Goal: Information Seeking & Learning: Compare options

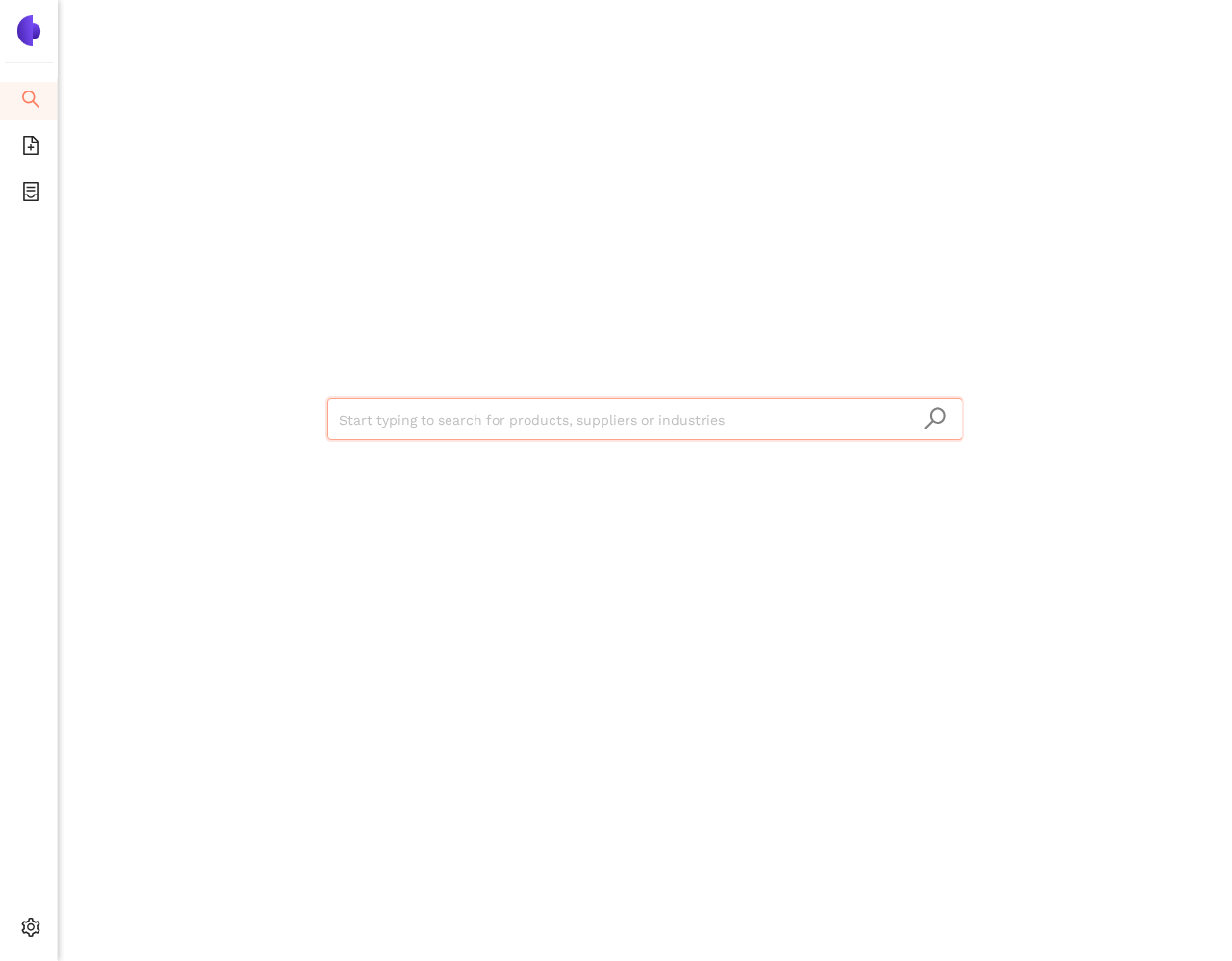
click at [446, 424] on input "search" at bounding box center [645, 419] width 613 height 42
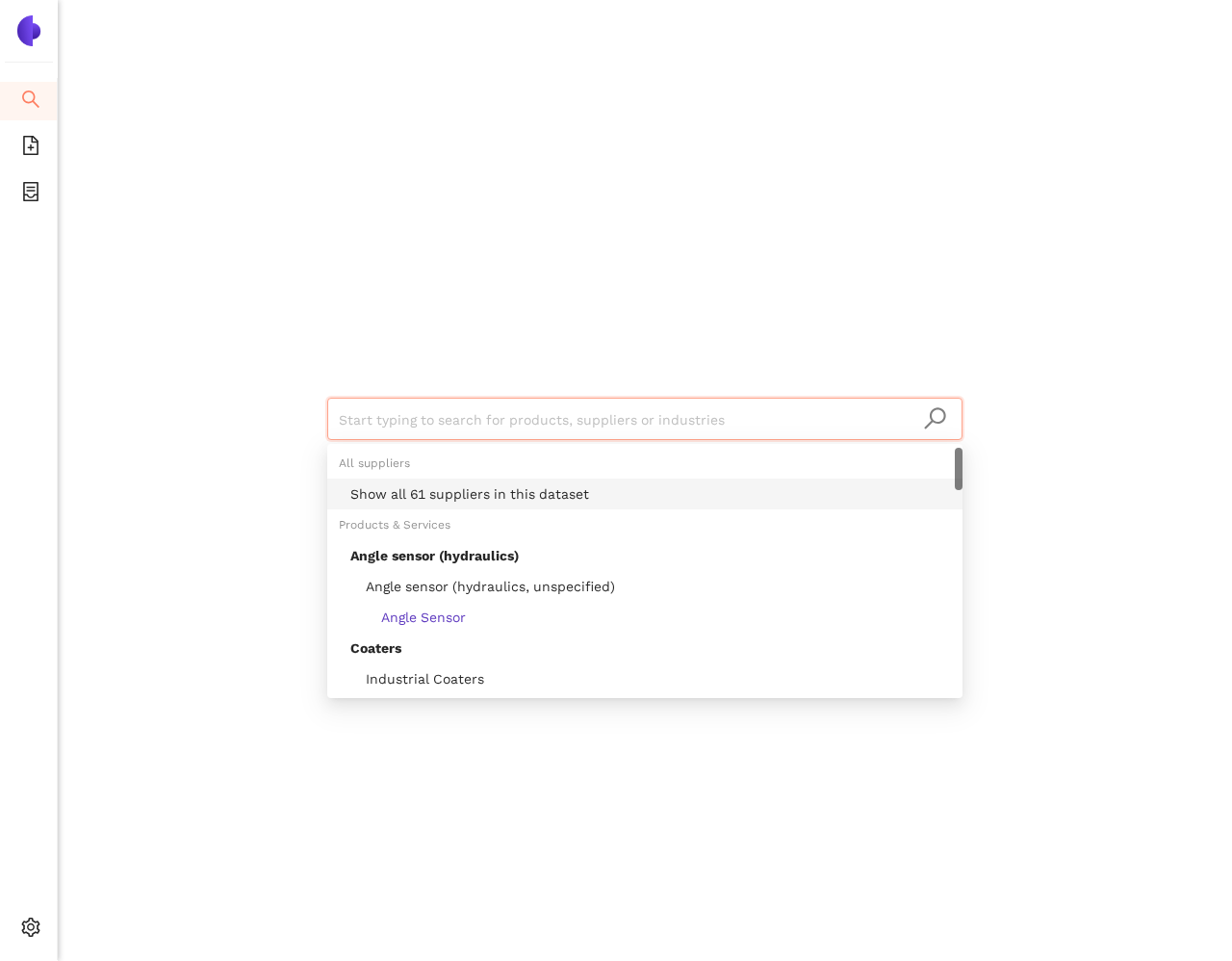
click at [455, 495] on div "Show all 61 suppliers in this dataset" at bounding box center [650, 493] width 601 height 21
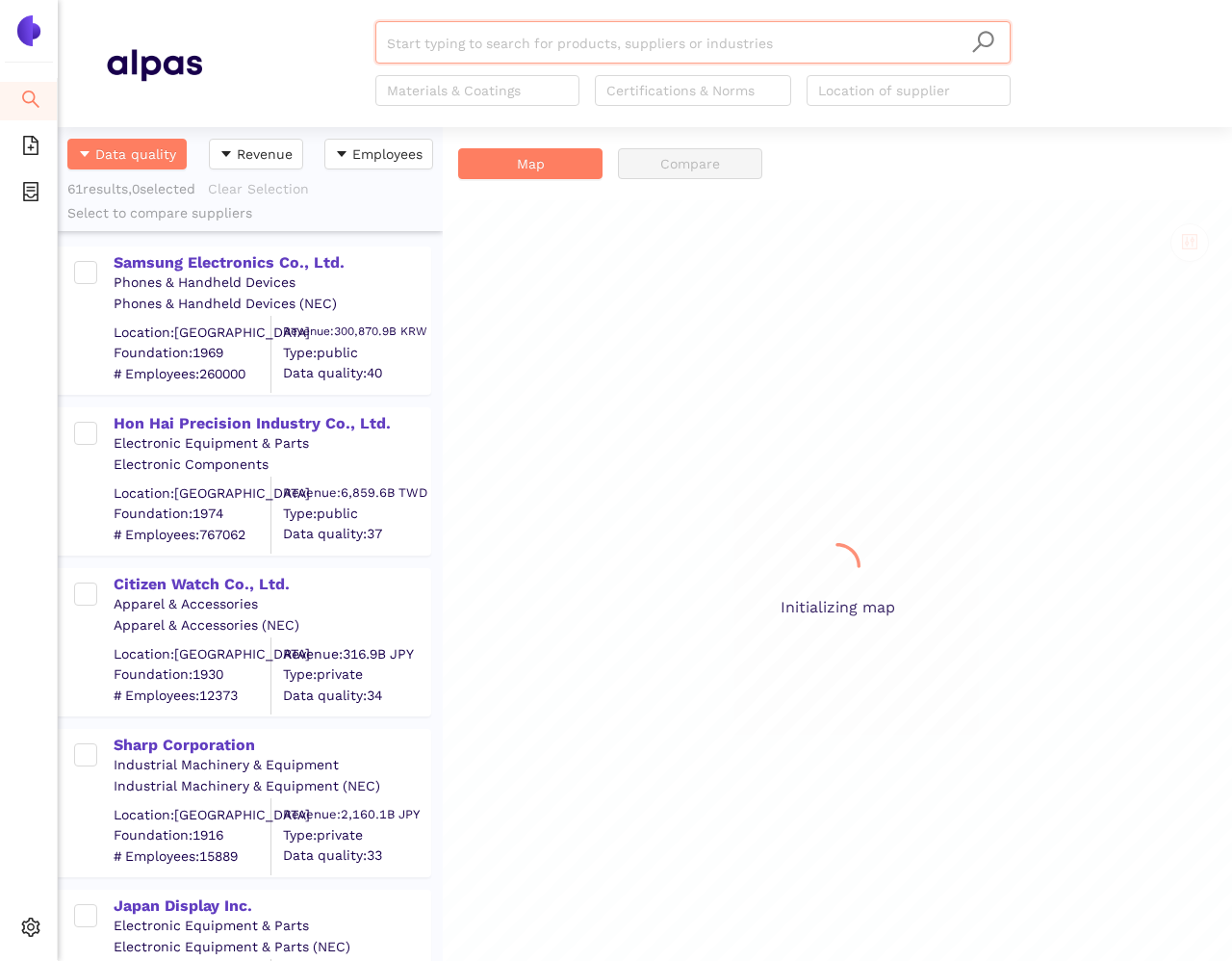
scroll to position [834, 385]
paste input "Ennostar Inc."
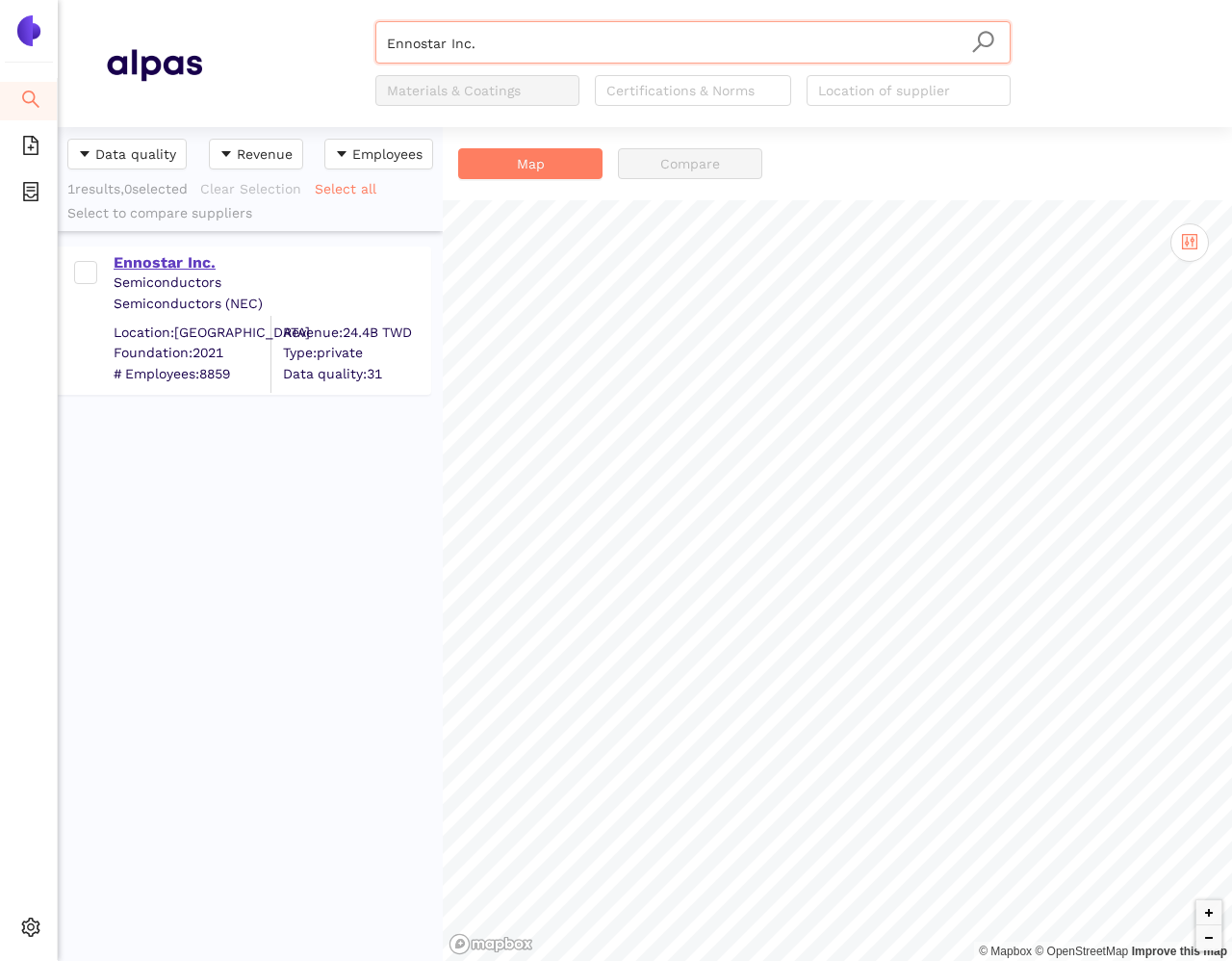
click at [130, 248] on div "Ennostar Inc." at bounding box center [271, 260] width 315 height 25
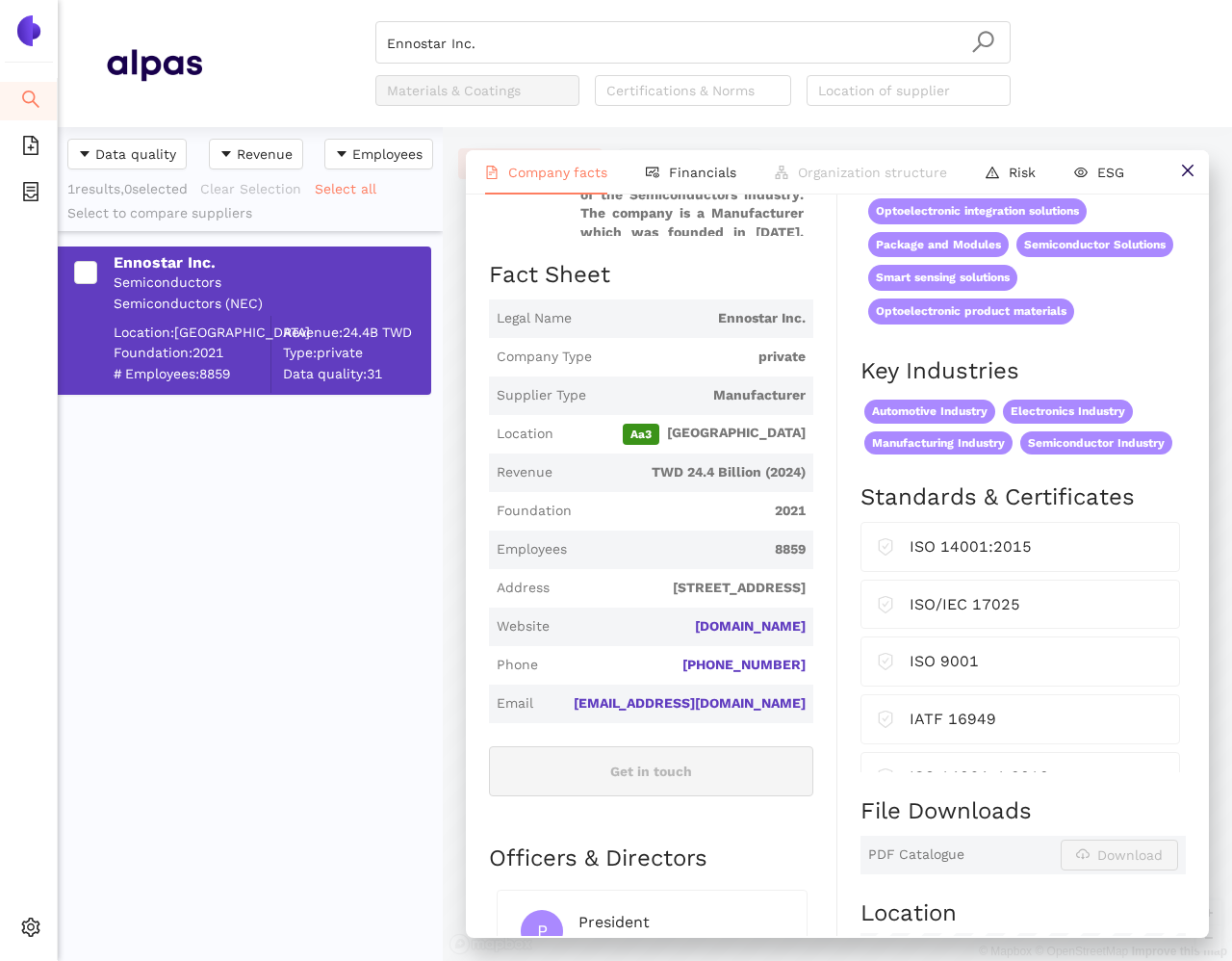
scroll to position [274, 0]
click at [651, 33] on input "Ennostar Inc." at bounding box center [693, 43] width 613 height 42
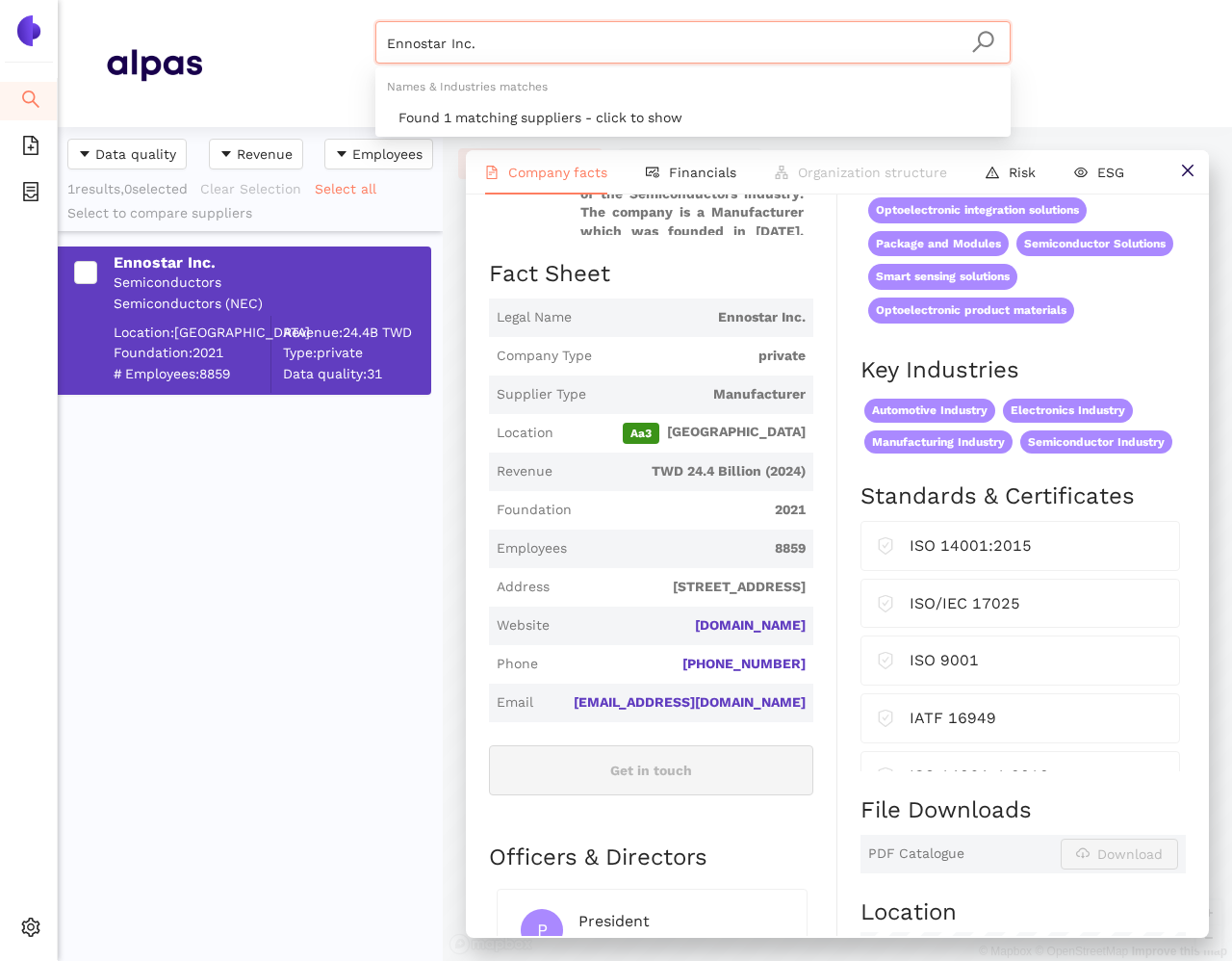
click at [651, 33] on input "Ennostar Inc." at bounding box center [693, 43] width 613 height 42
paste input "Poro Technologies Ltd"
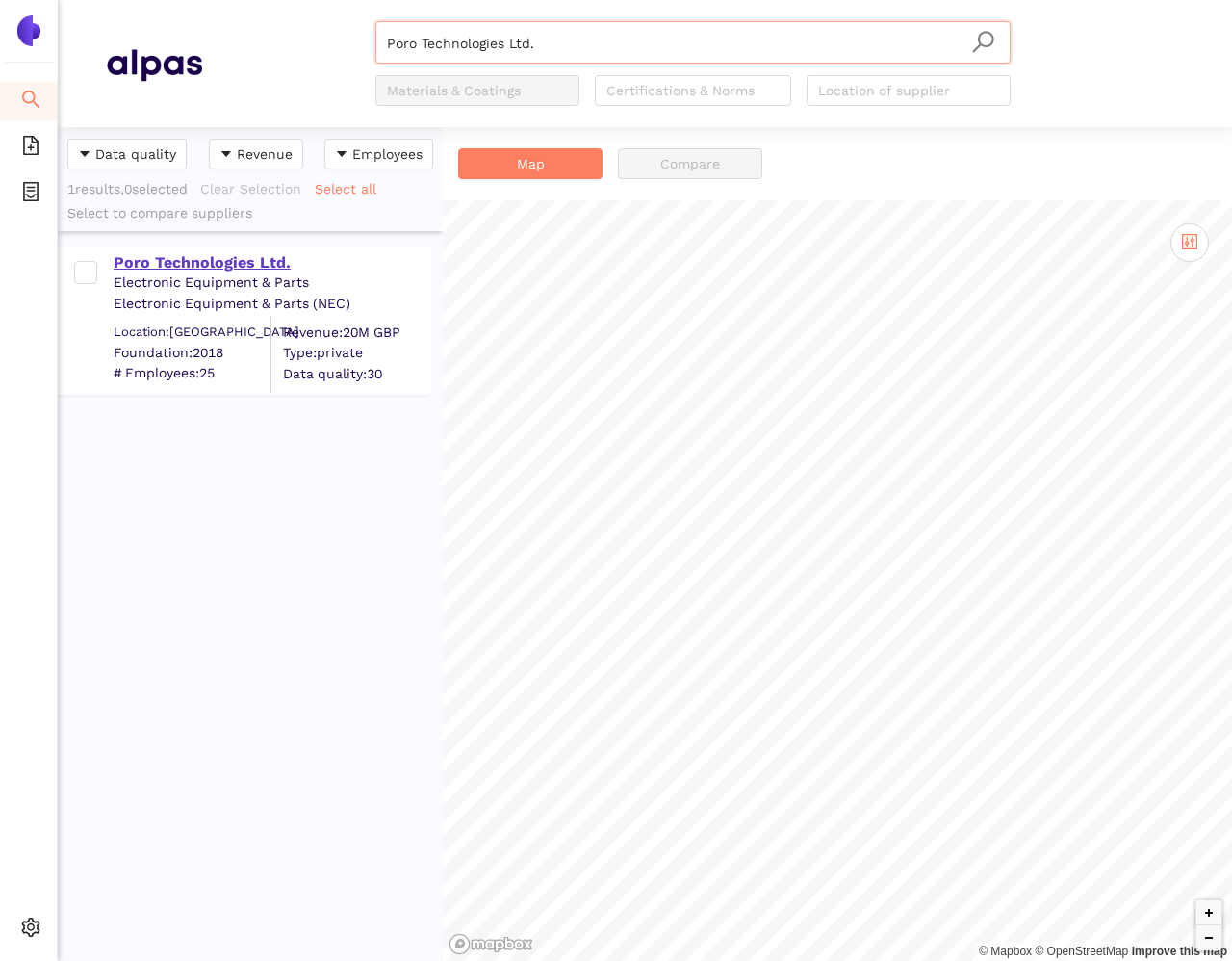
click at [263, 264] on div "Poro Technologies Ltd." at bounding box center [271, 262] width 315 height 21
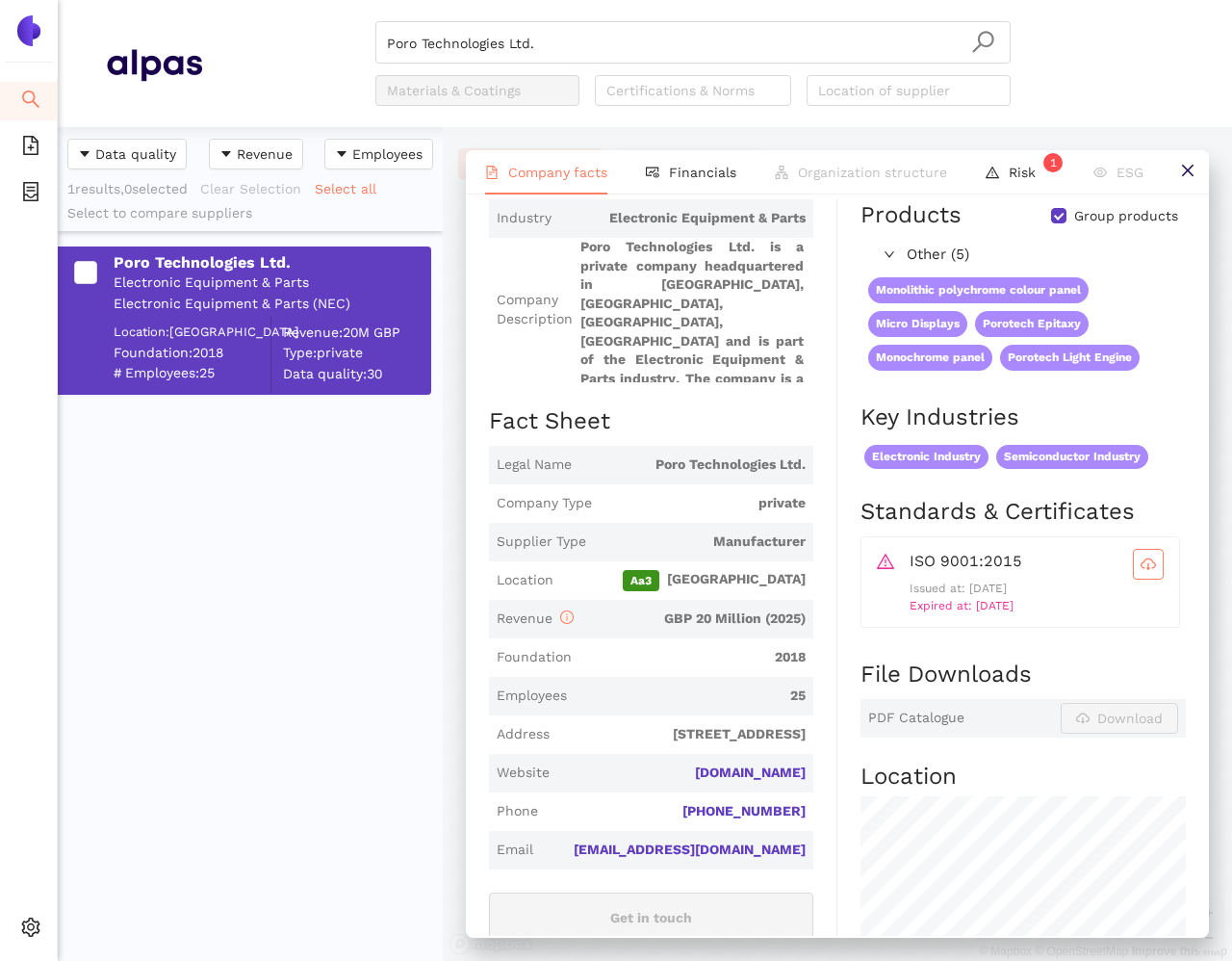
scroll to position [134, 0]
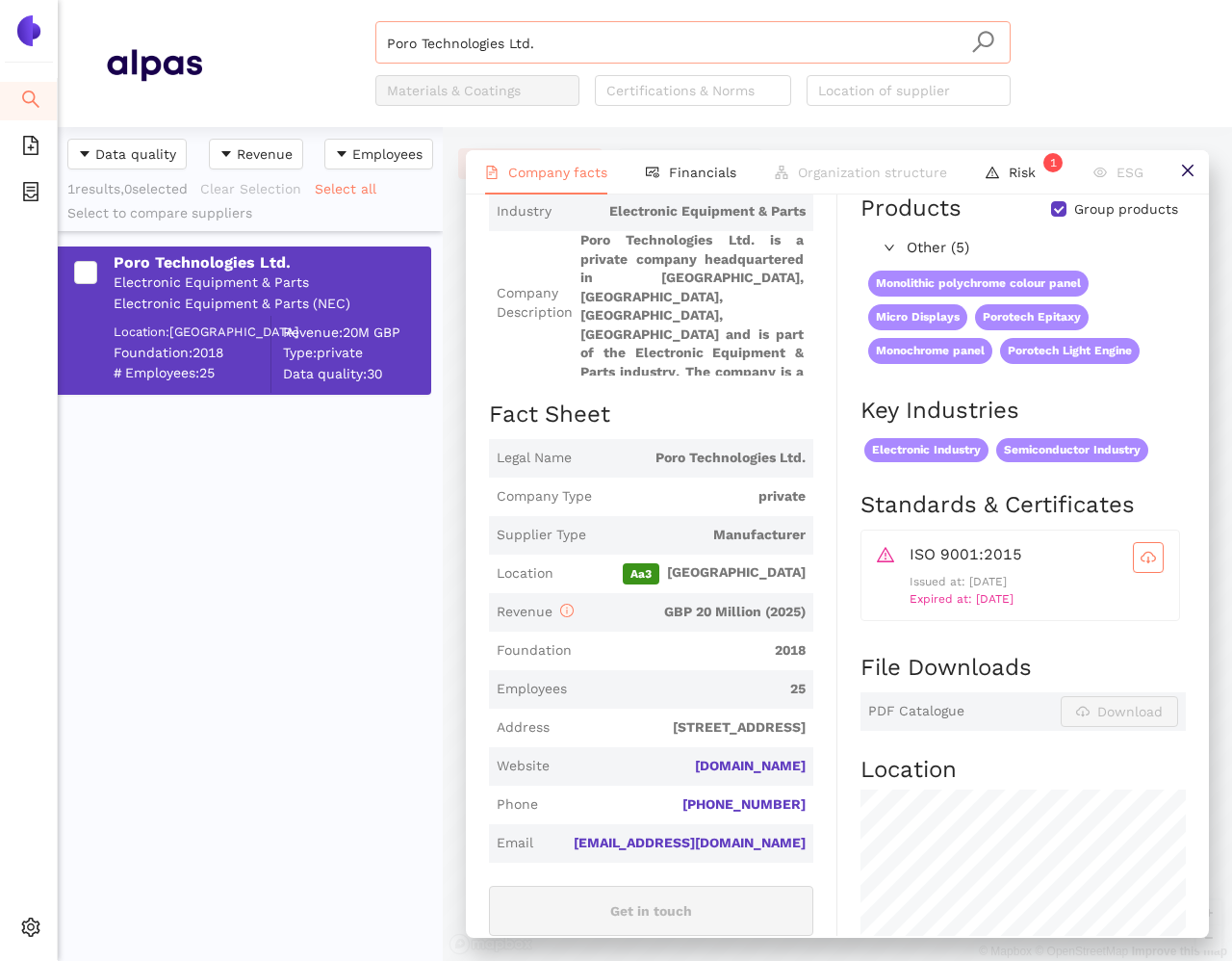
click at [683, 44] on input "Poro Technologies Ltd." at bounding box center [693, 43] width 613 height 42
paste input "RAONTECH, Inc"
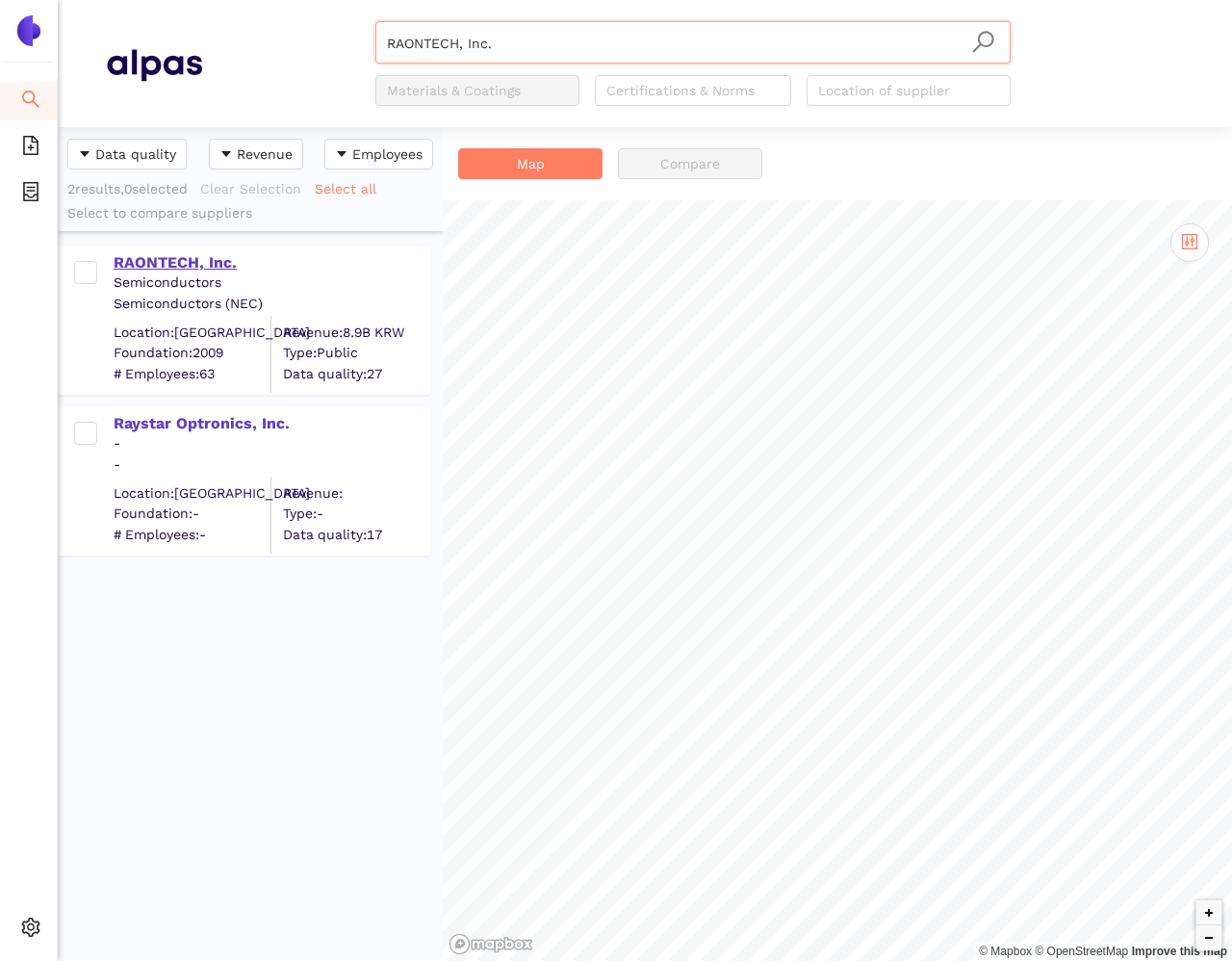
click at [189, 267] on div "RAONTECH, Inc." at bounding box center [271, 262] width 315 height 21
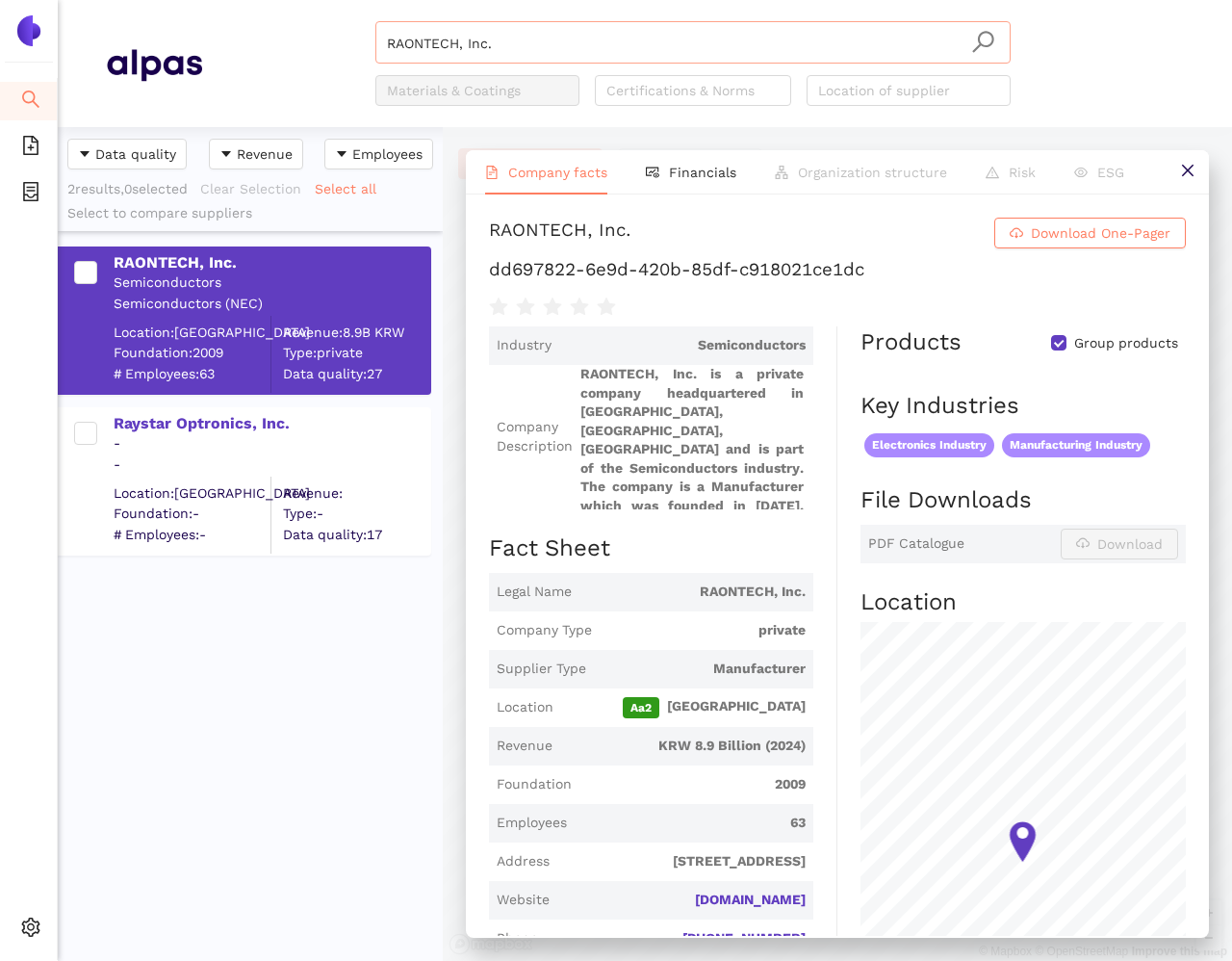
click at [454, 43] on input "RAONTECH, Inc." at bounding box center [693, 43] width 613 height 42
paste input "Sony Device Technology ([GEOGRAPHIC_DATA]) Co.,Ltd"
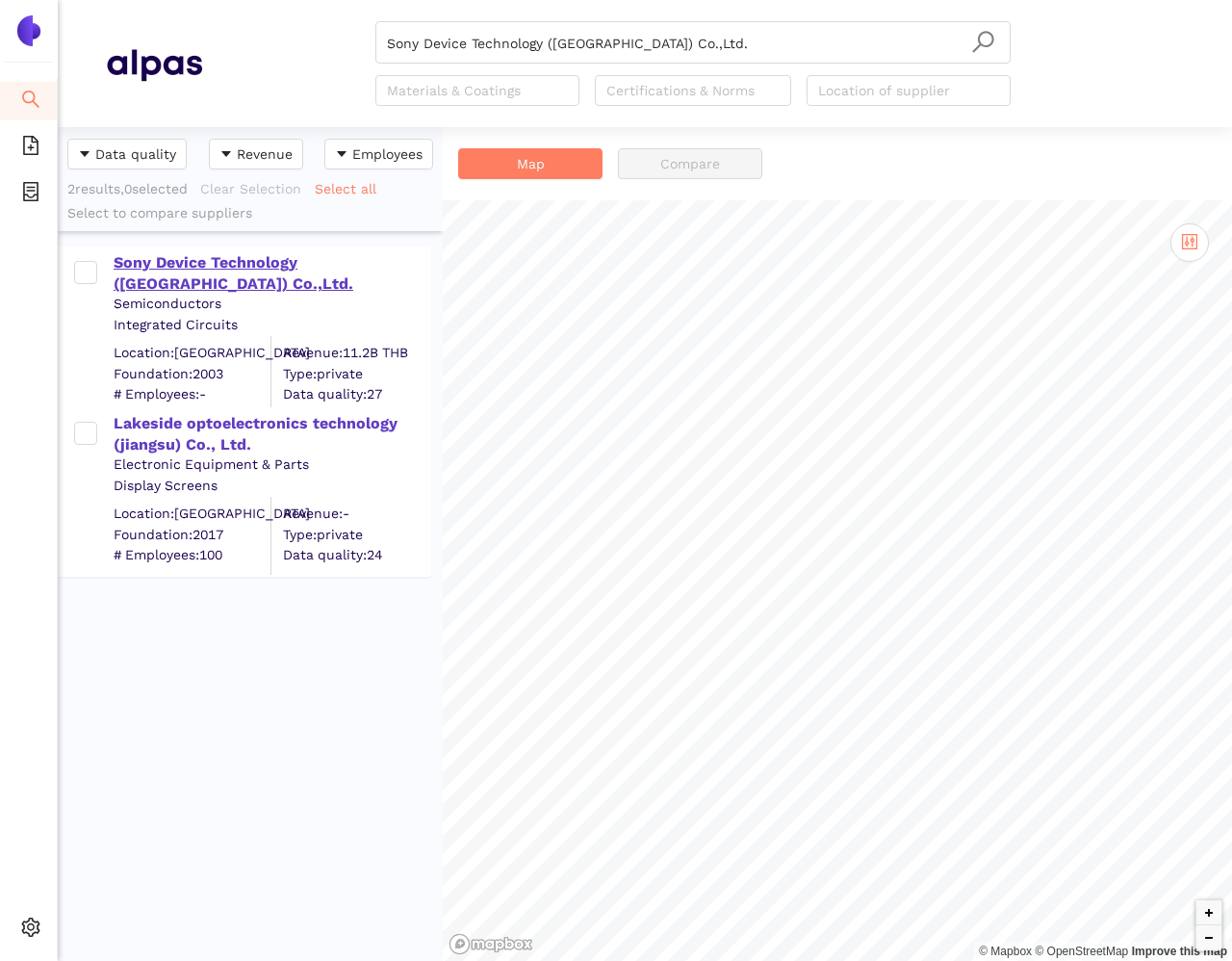
click at [234, 261] on div "Sony Device Technology ([GEOGRAPHIC_DATA]) Co.,Ltd." at bounding box center [271, 273] width 315 height 43
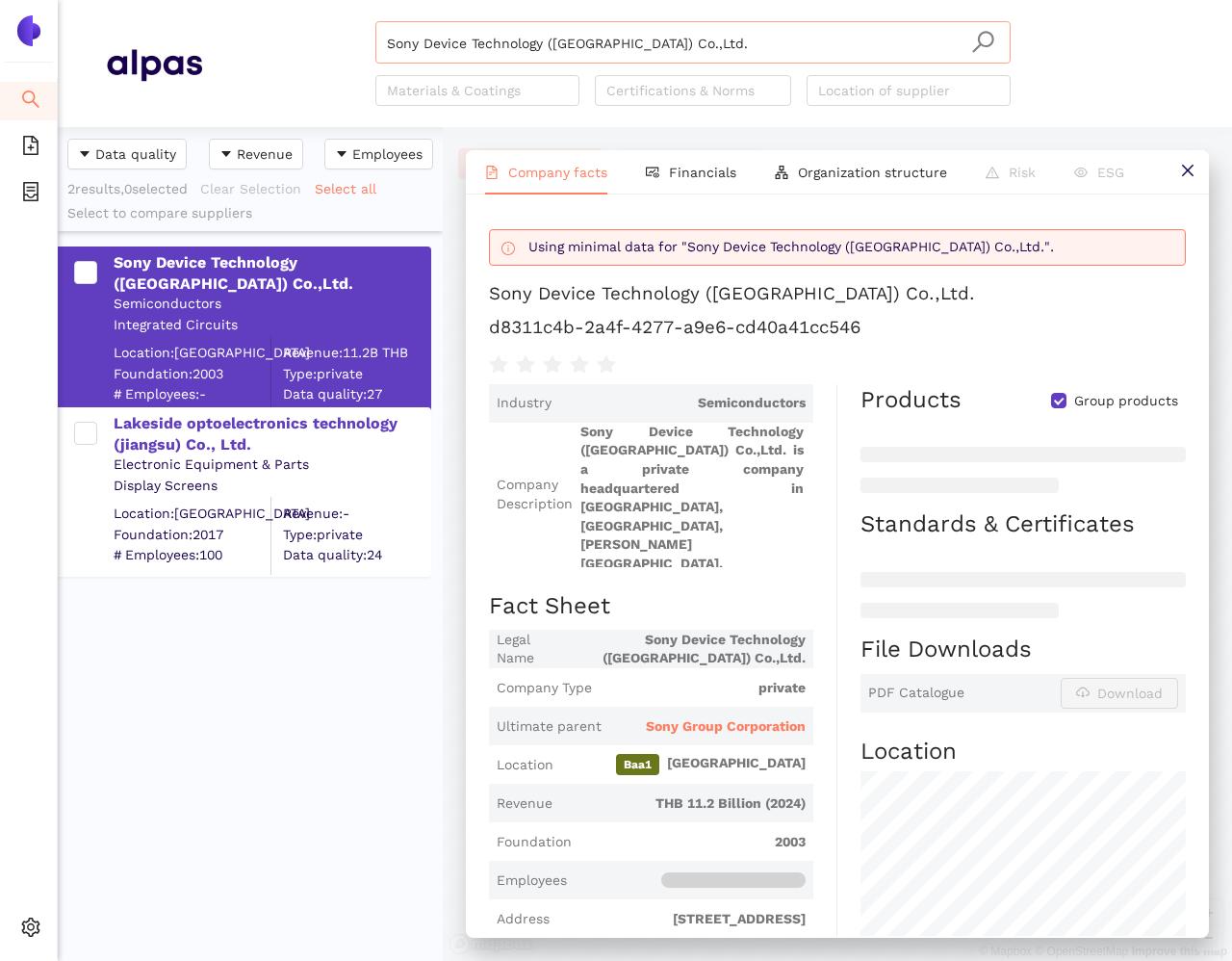
click at [512, 50] on input "Sony Device Technology ([GEOGRAPHIC_DATA]) Co.,Ltd." at bounding box center [693, 43] width 613 height 42
paste input "Lumineq Oy"
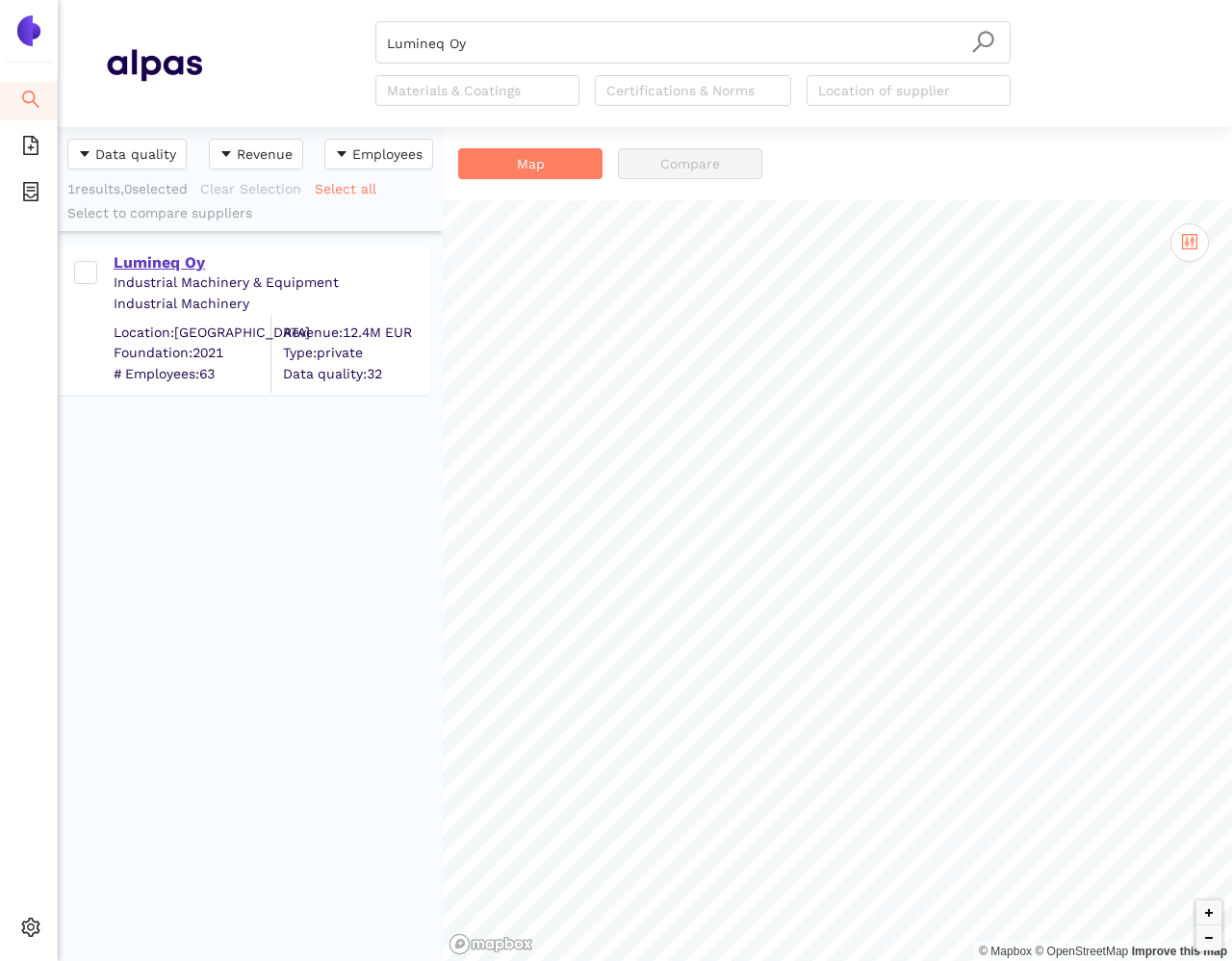
click at [205, 253] on div "Lumineq Oy" at bounding box center [271, 262] width 315 height 21
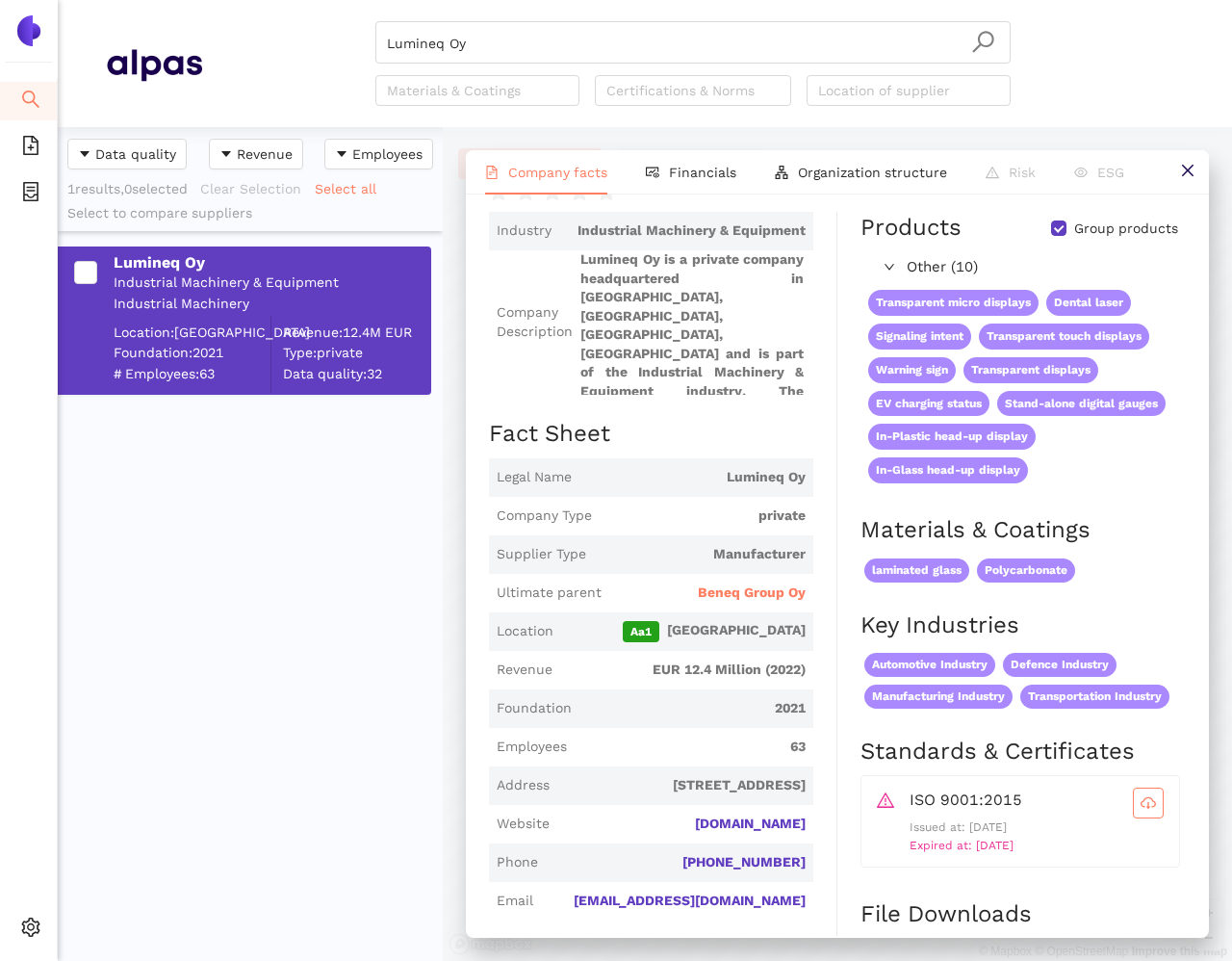
scroll to position [114, 0]
click at [712, 44] on input "Lumineq Oy" at bounding box center [693, 43] width 613 height 42
paste input "Zhejiang Hongxi Technology Co., LTD."
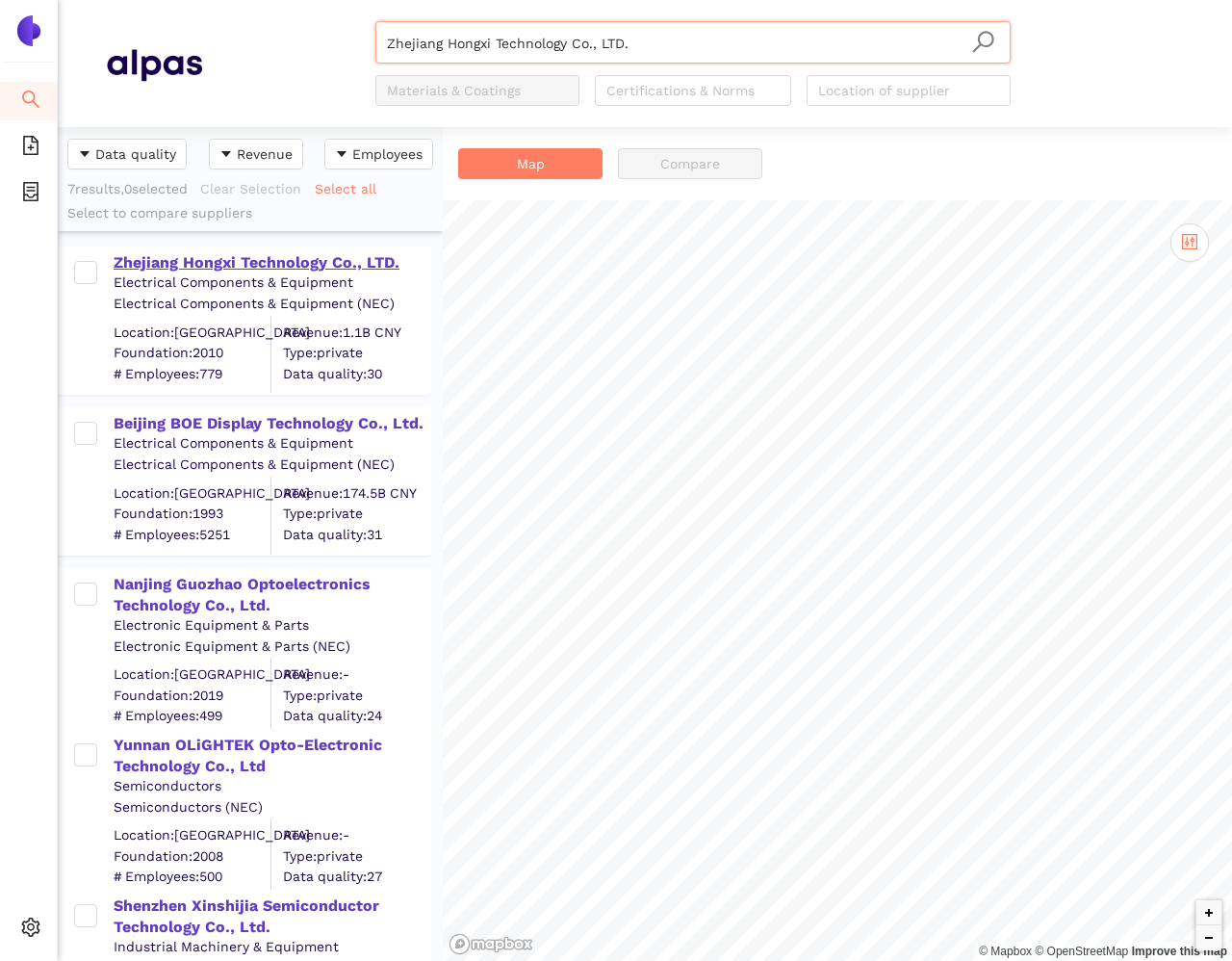
click at [275, 267] on div "Zhejiang Hongxi Technology Co., LTD." at bounding box center [271, 262] width 315 height 21
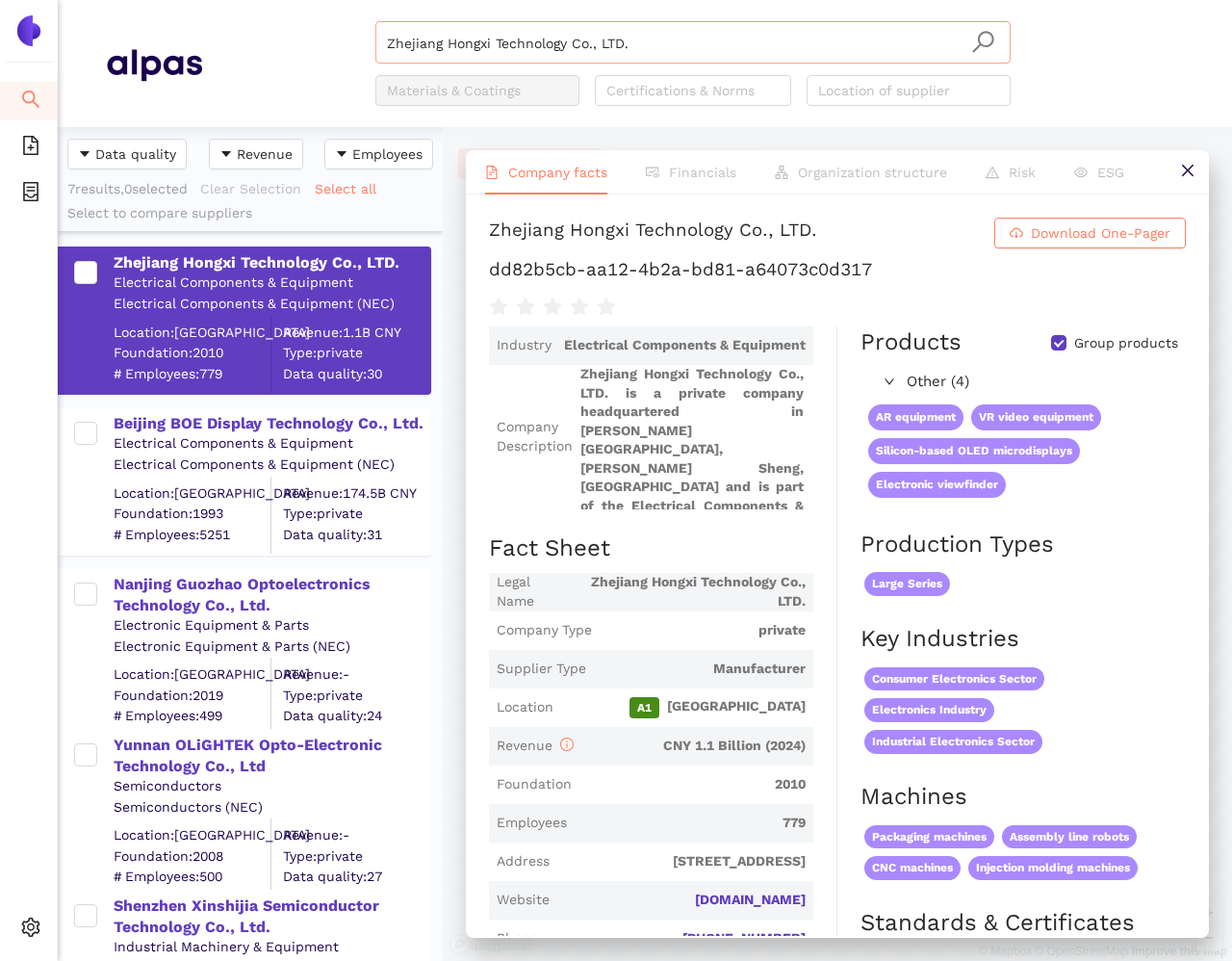
click at [555, 41] on input "Zhejiang Hongxi Technology Co., LTD." at bounding box center [693, 43] width 613 height 42
paste input "OLEDWorks LLC"
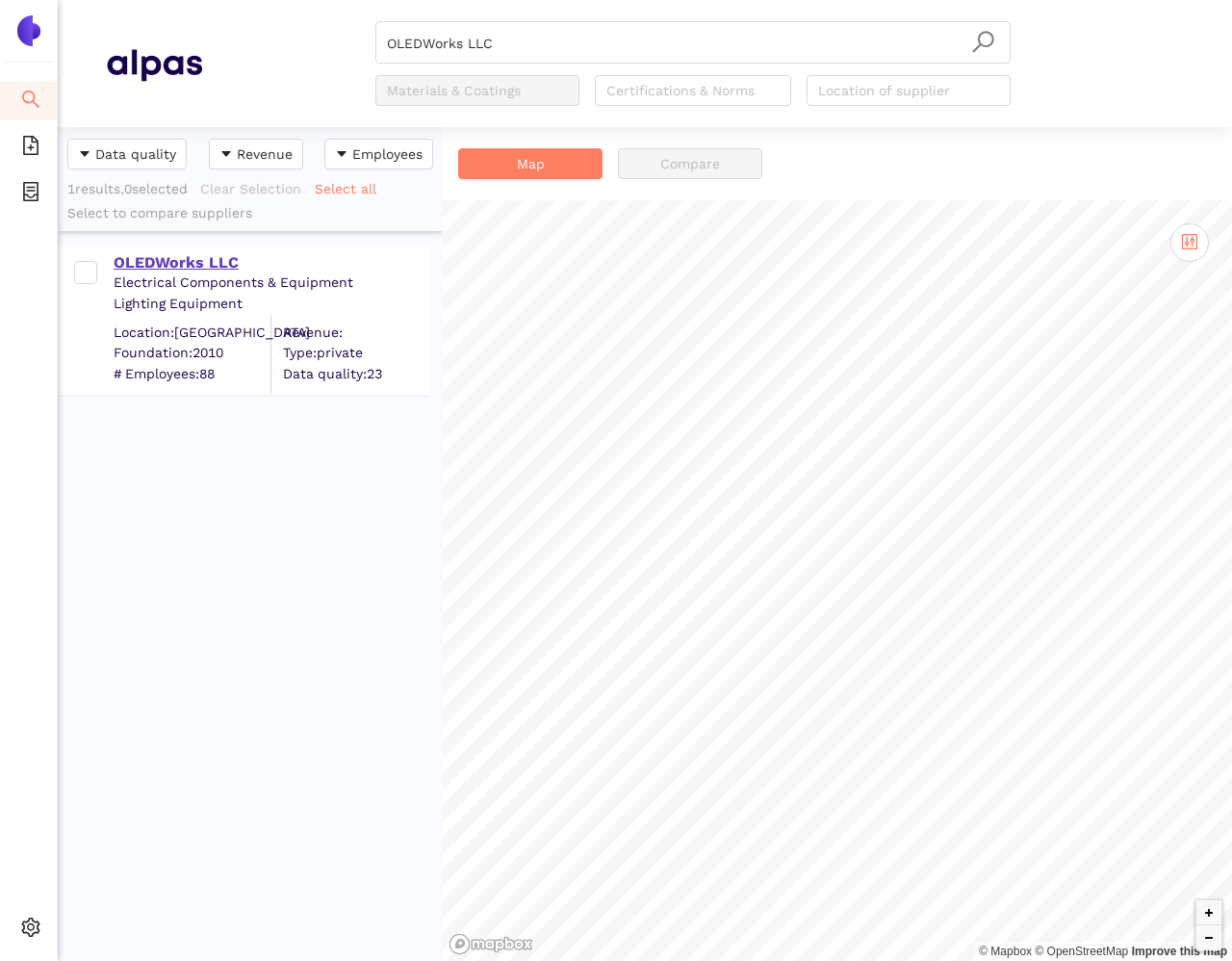
click at [200, 264] on div "OLEDWorks LLC" at bounding box center [271, 262] width 315 height 21
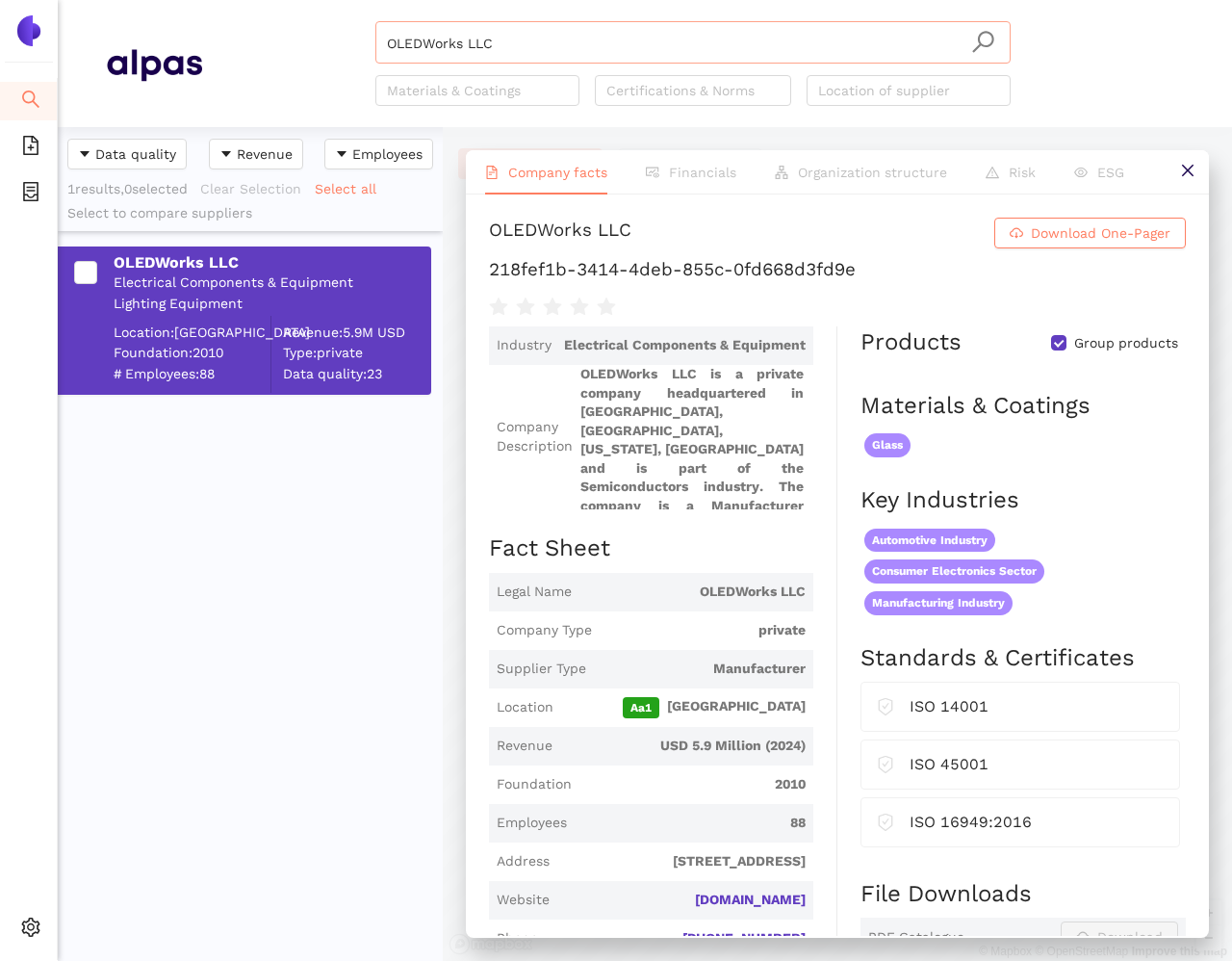
click at [419, 32] on input "OLEDWorks LLC" at bounding box center [693, 43] width 613 height 42
paste input "Vuzix Corporation"
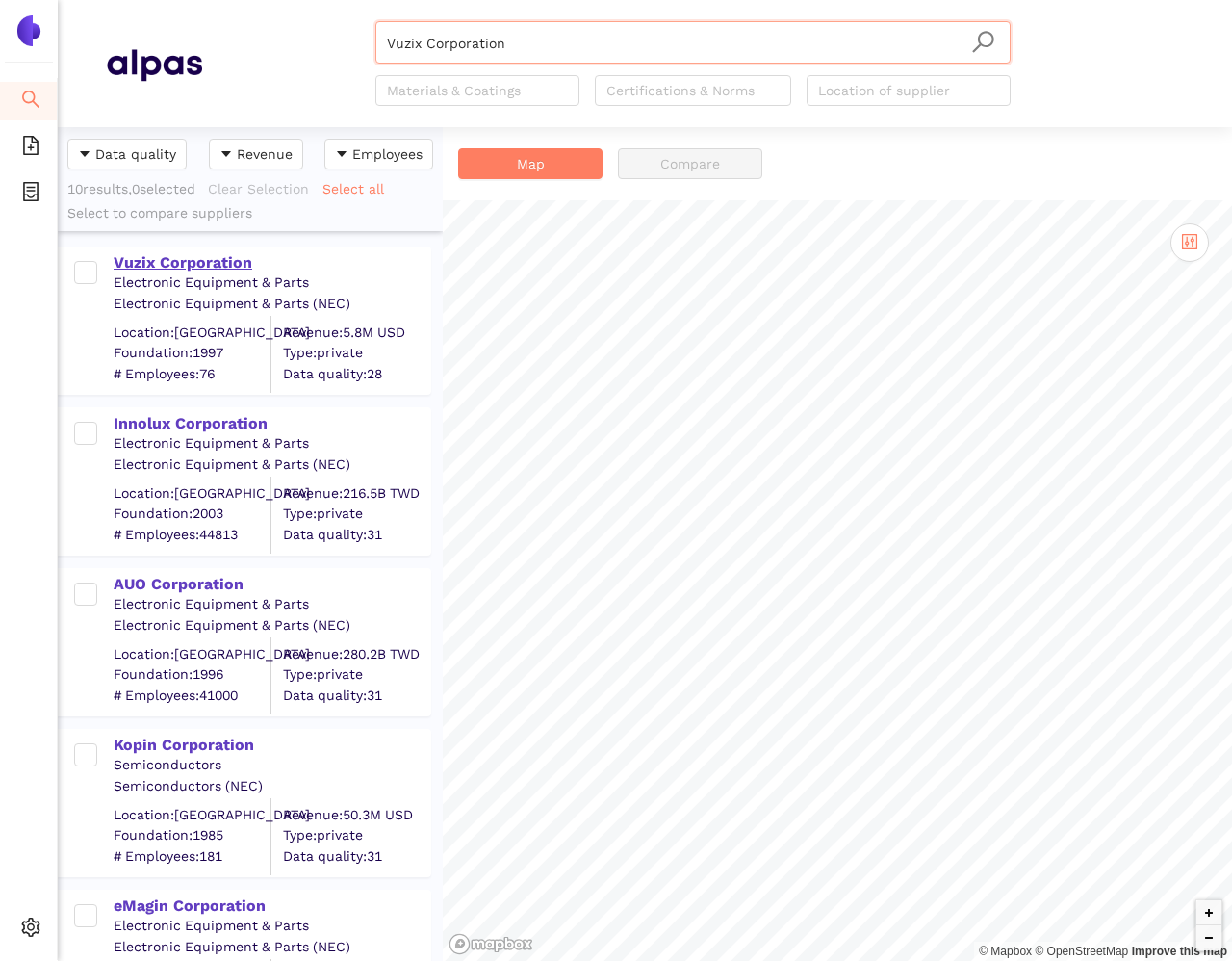
click at [195, 264] on div "Vuzix Corporation" at bounding box center [271, 262] width 315 height 21
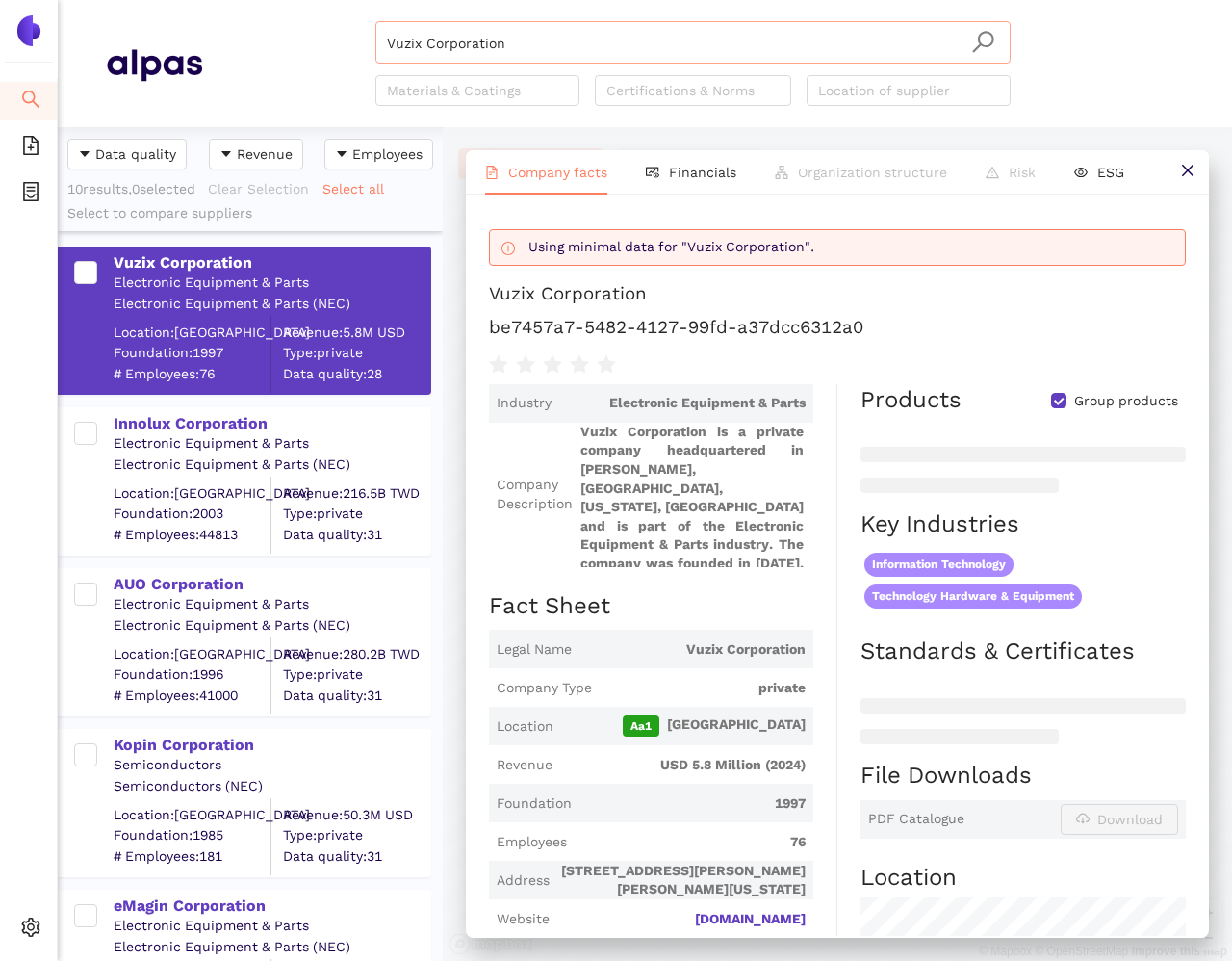
click at [494, 42] on input "Vuzix Corporation" at bounding box center [693, 43] width 613 height 42
paste input "Himax Technologies, Inc."
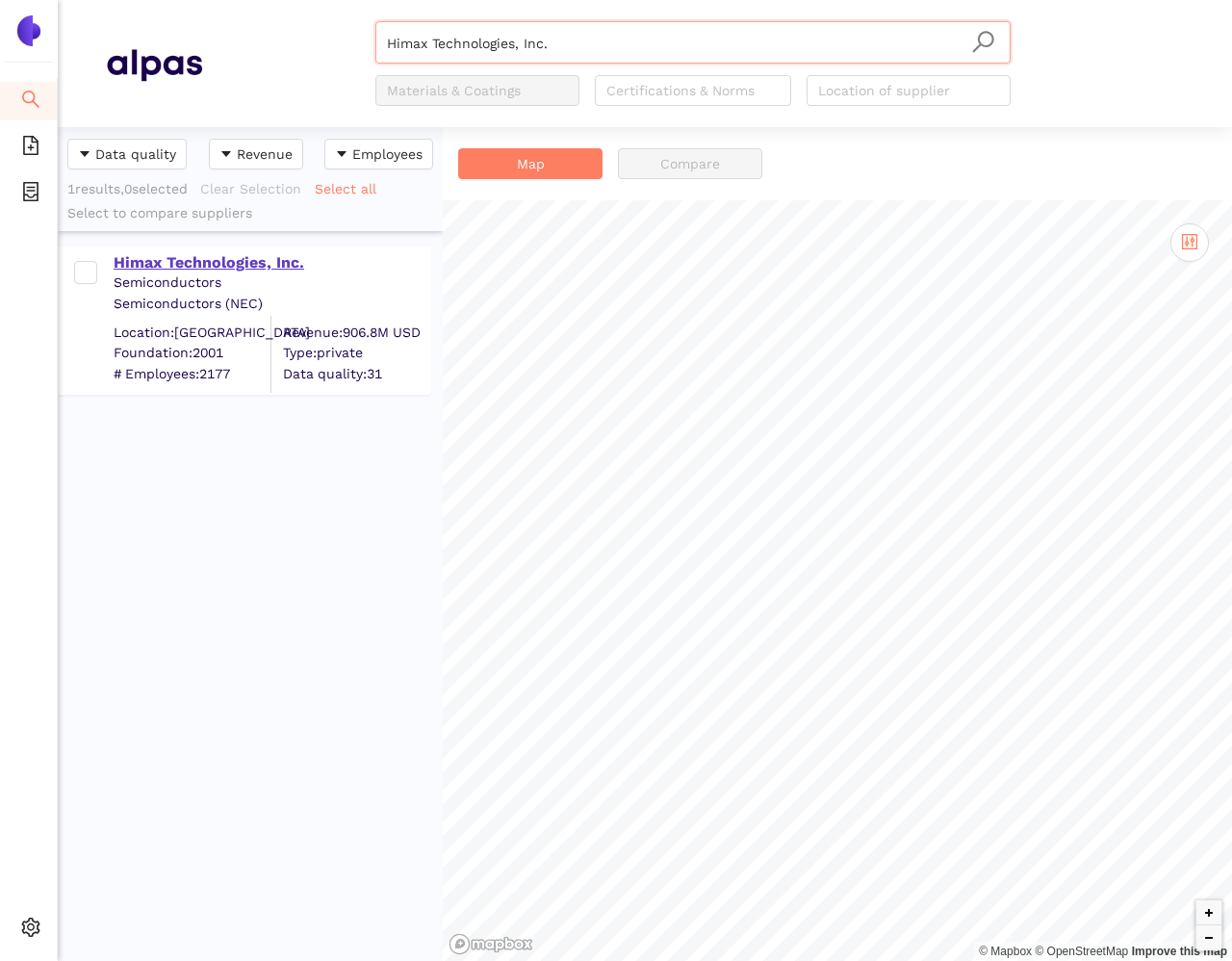
click at [238, 270] on div "Himax Technologies, Inc." at bounding box center [271, 262] width 315 height 21
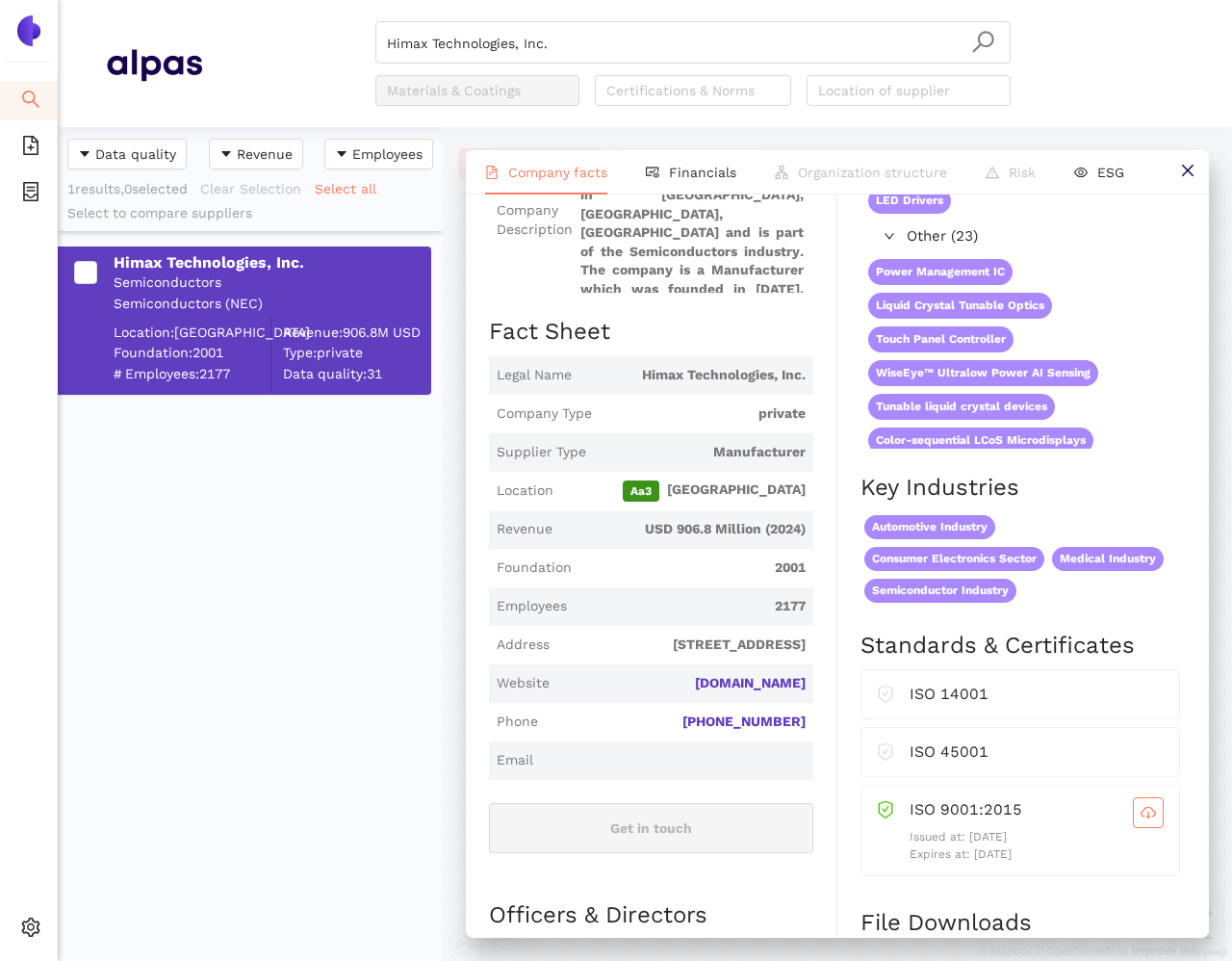
scroll to position [225, 0]
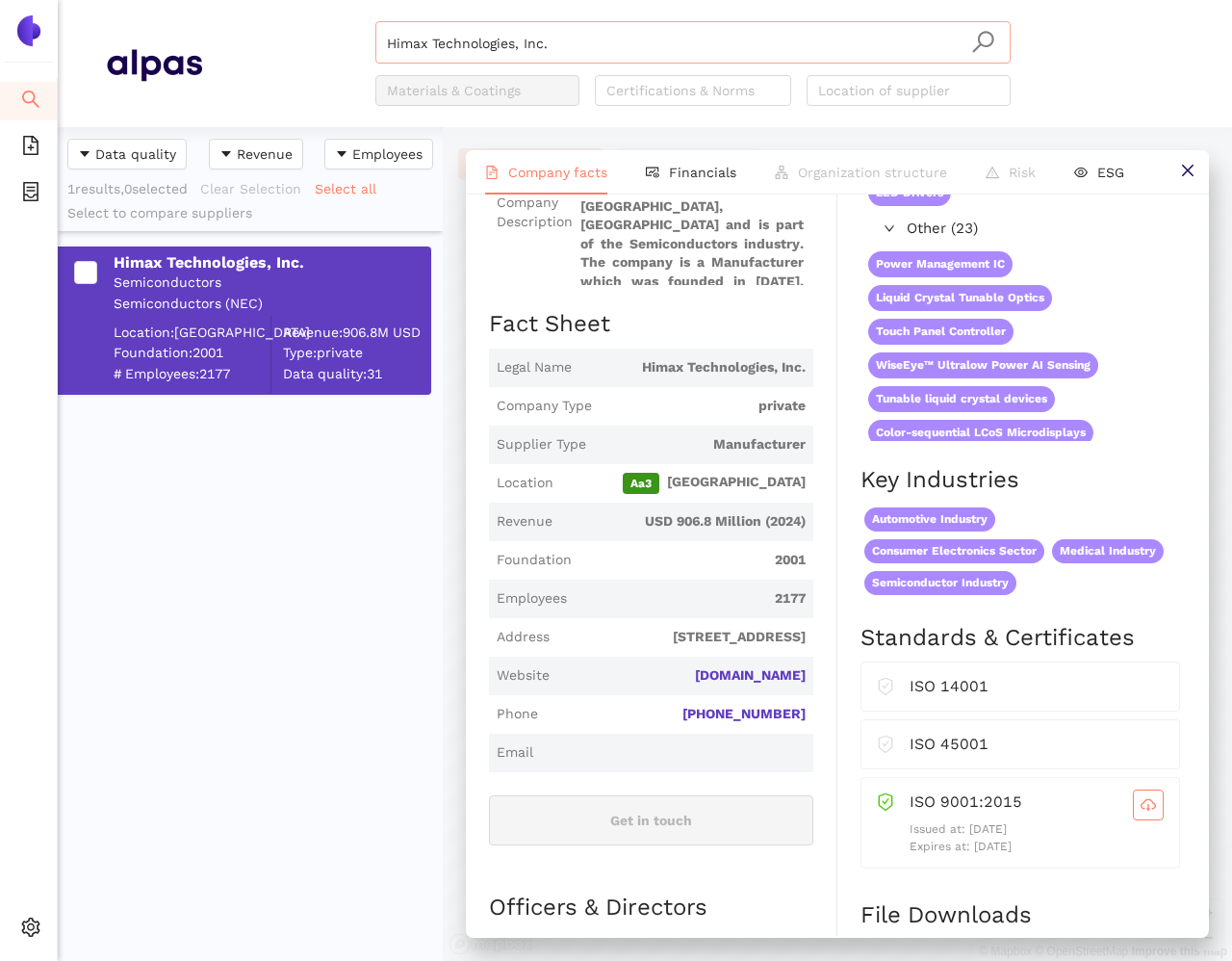
click at [471, 40] on input "Himax Technologies, Inc." at bounding box center [693, 43] width 613 height 42
paste input "Lakeside optoelectronics technology (jiangsu) Co., Ltd"
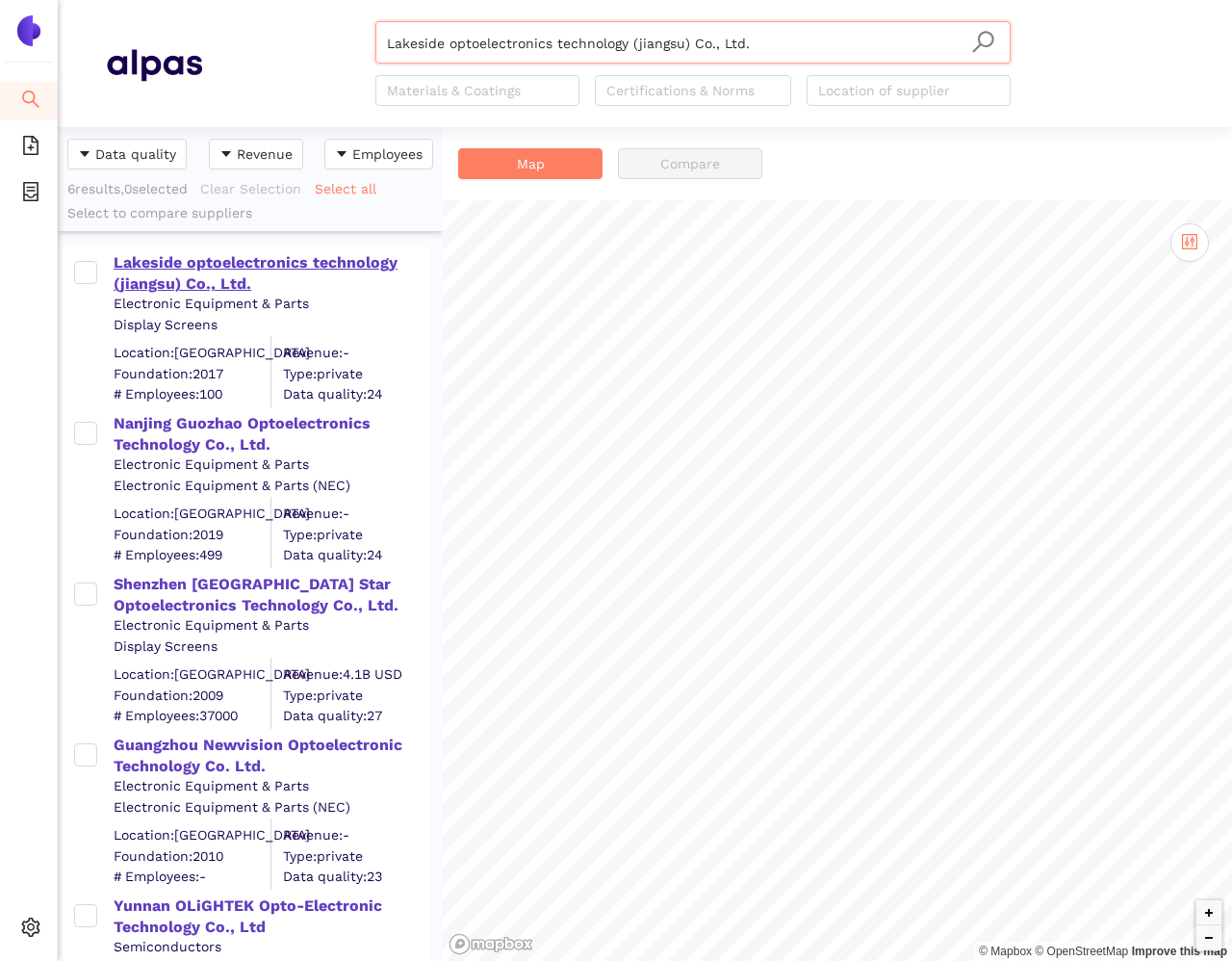
click at [174, 273] on div "Lakeside optoelectronics technology (jiangsu) Co., Ltd." at bounding box center [271, 273] width 315 height 43
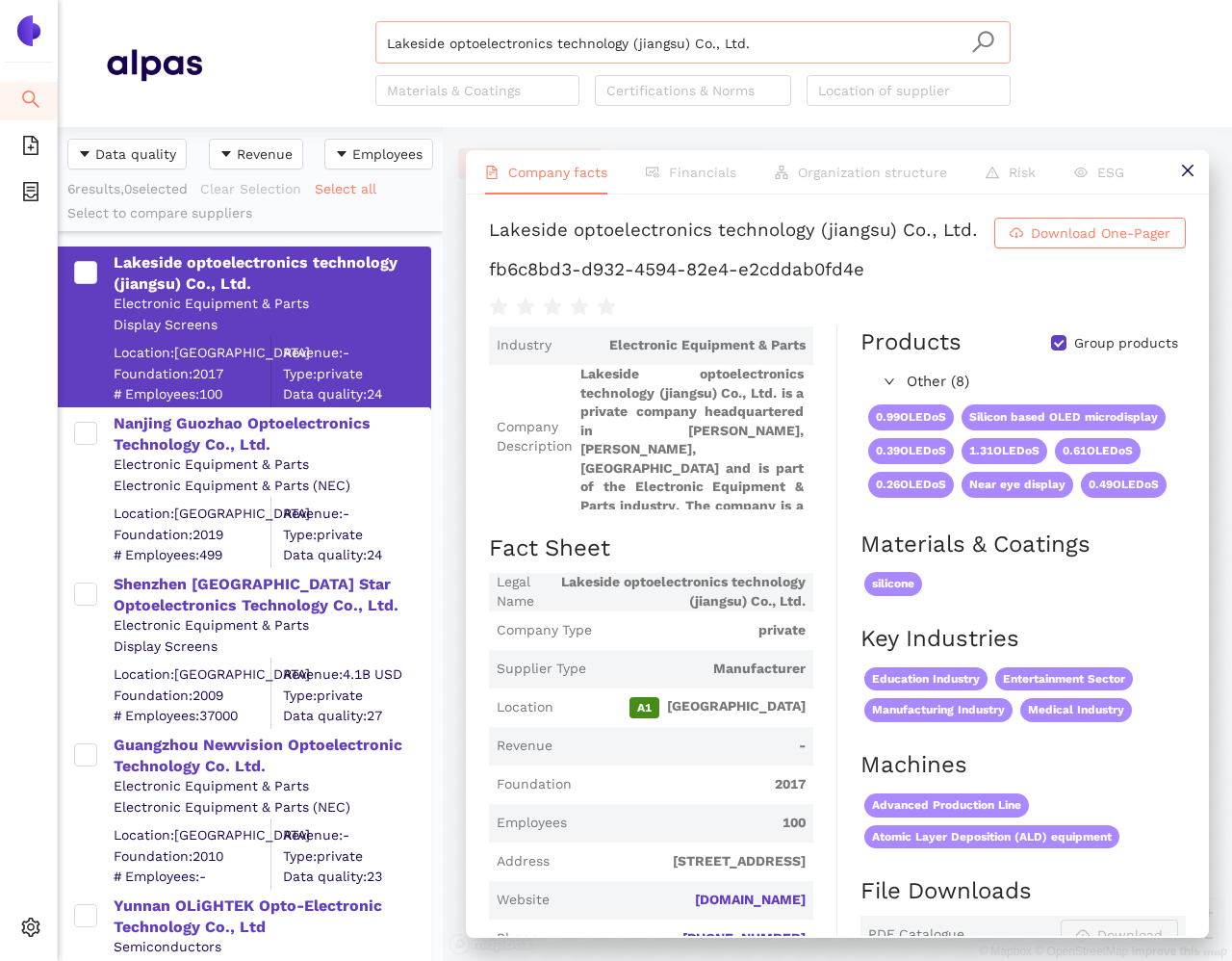
click at [506, 46] on input "Lakeside optoelectronics technology (jiangsu) Co., Ltd." at bounding box center [693, 43] width 613 height 42
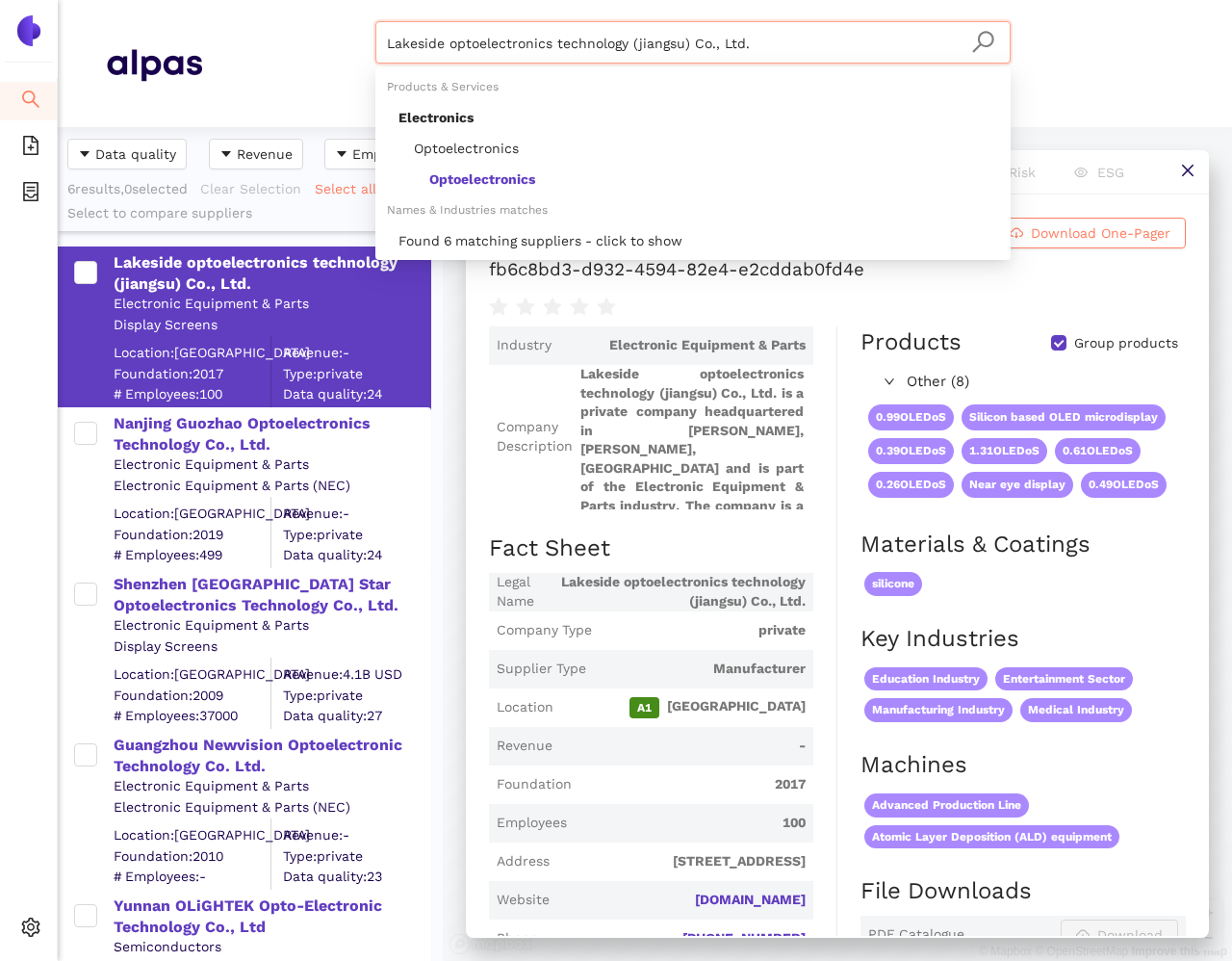
click at [506, 46] on input "Lakeside optoelectronics technology (jiangsu) Co., Ltd." at bounding box center [693, 43] width 613 height 42
paste input "Erglon Group LTD"
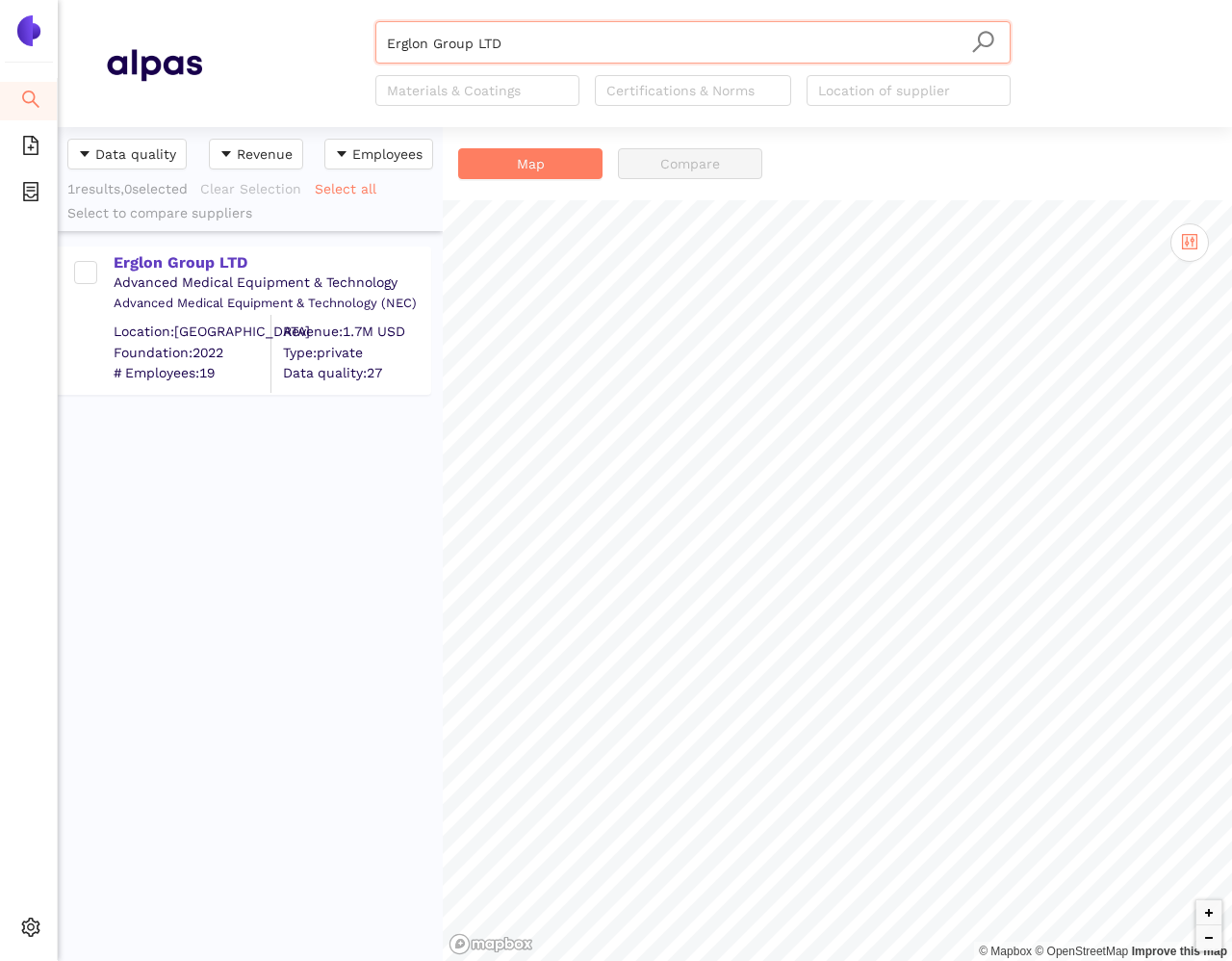
click at [129, 274] on div "Advanced Medical Equipment & Technology" at bounding box center [271, 282] width 315 height 19
click at [129, 263] on div "Erglon Group LTD" at bounding box center [271, 262] width 315 height 21
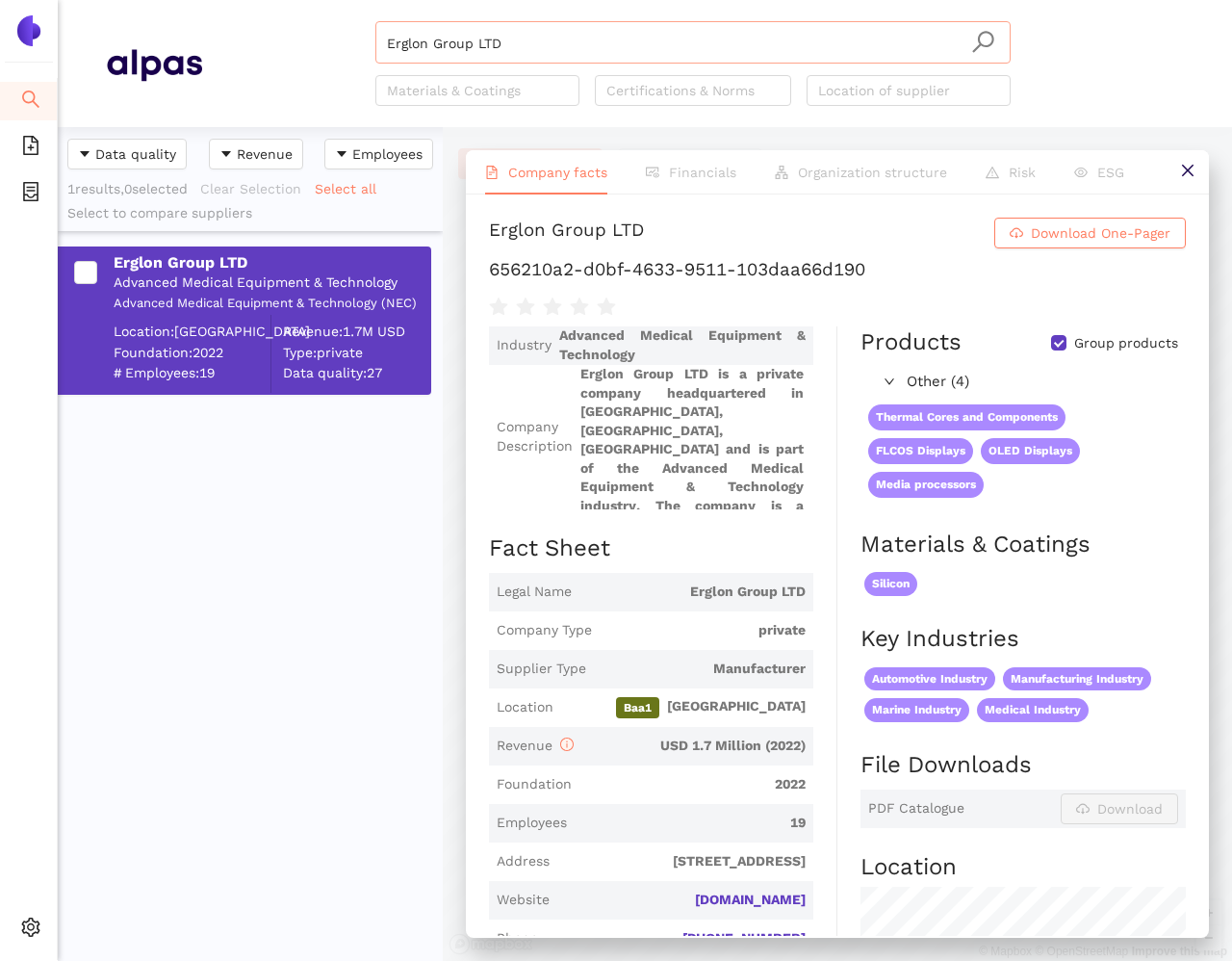
click at [503, 53] on input "Erglon Group LTD" at bounding box center [693, 43] width 613 height 42
paste input "Cinoptics"
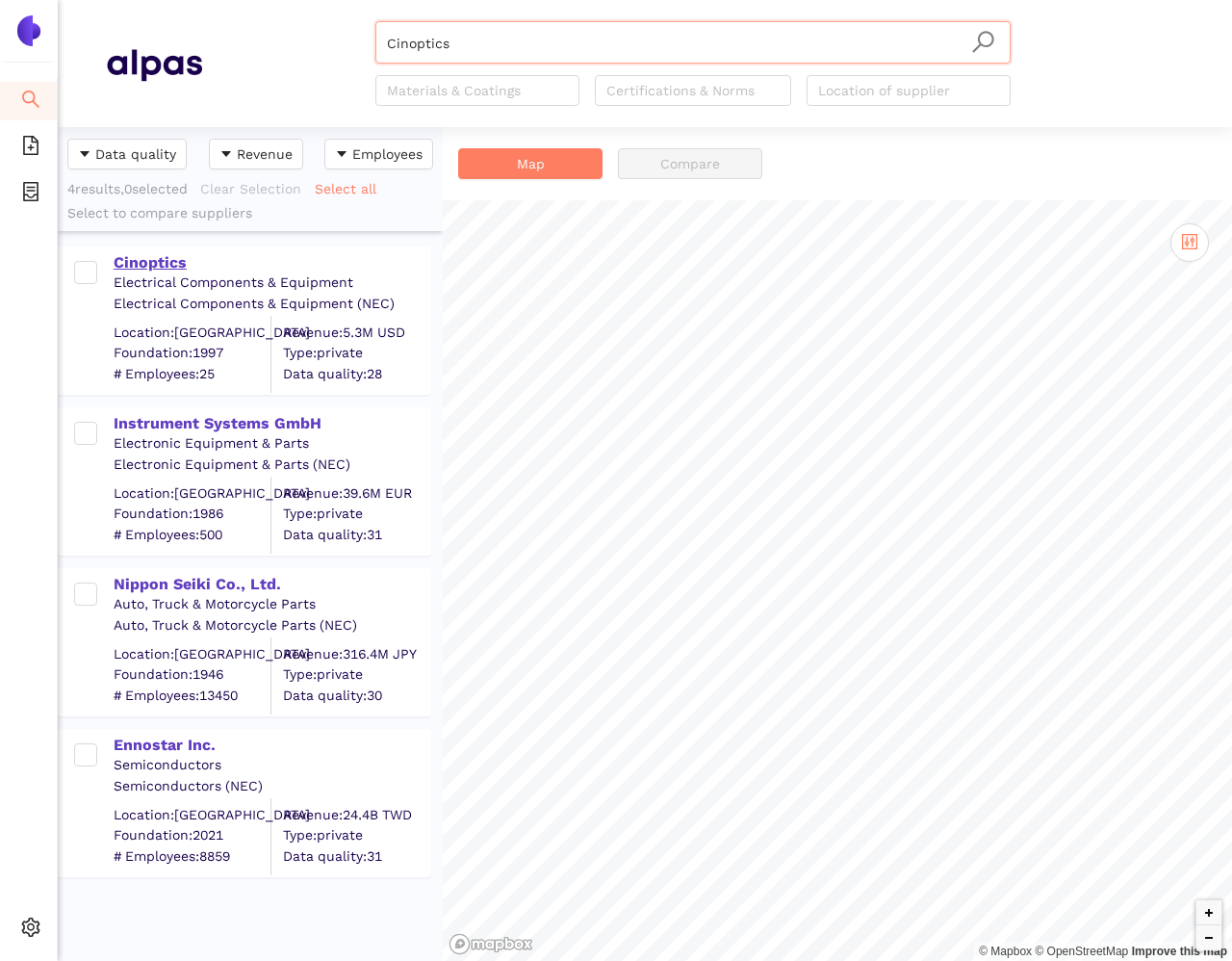
click at [168, 255] on div "Cinoptics" at bounding box center [271, 262] width 315 height 21
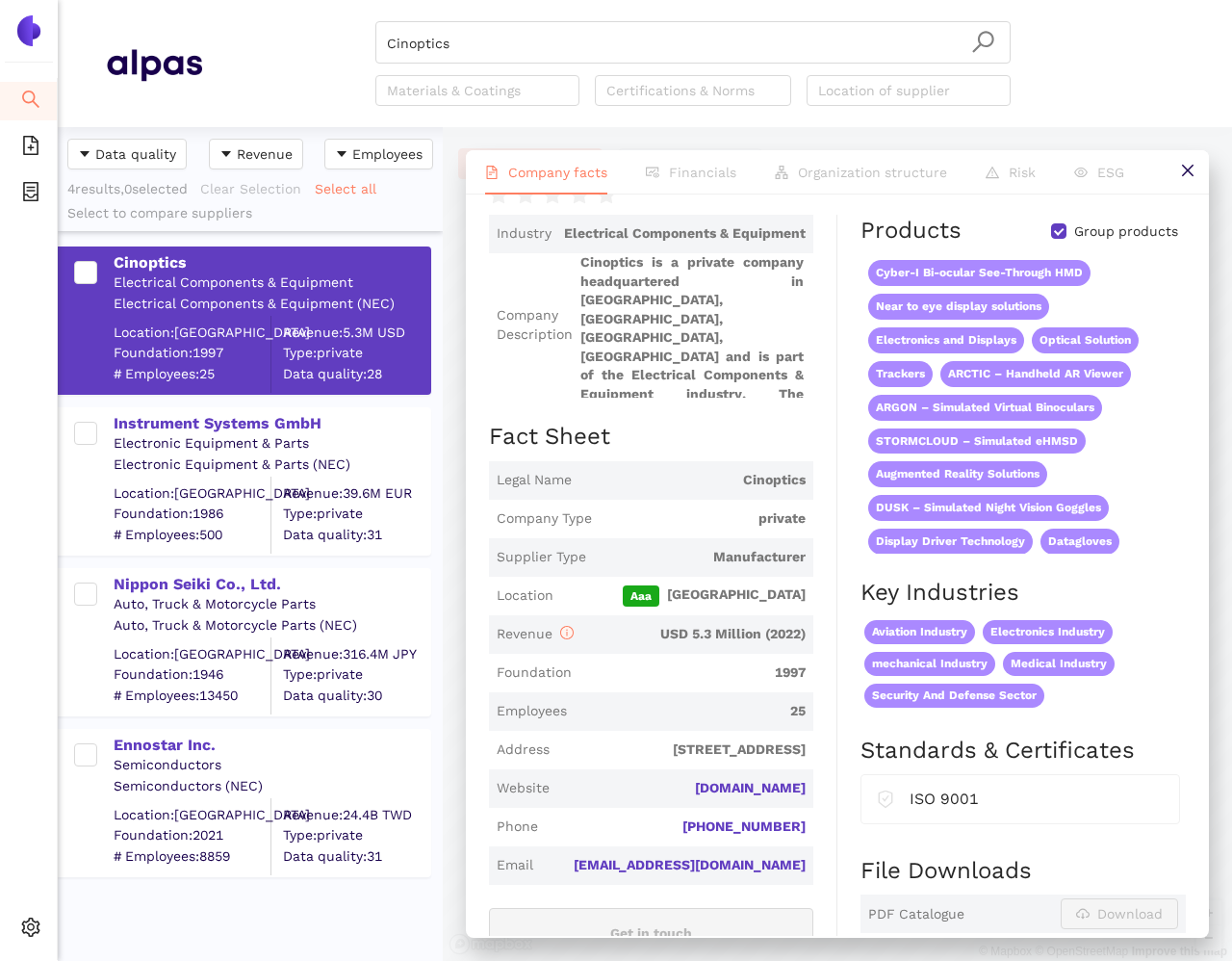
scroll to position [115, 0]
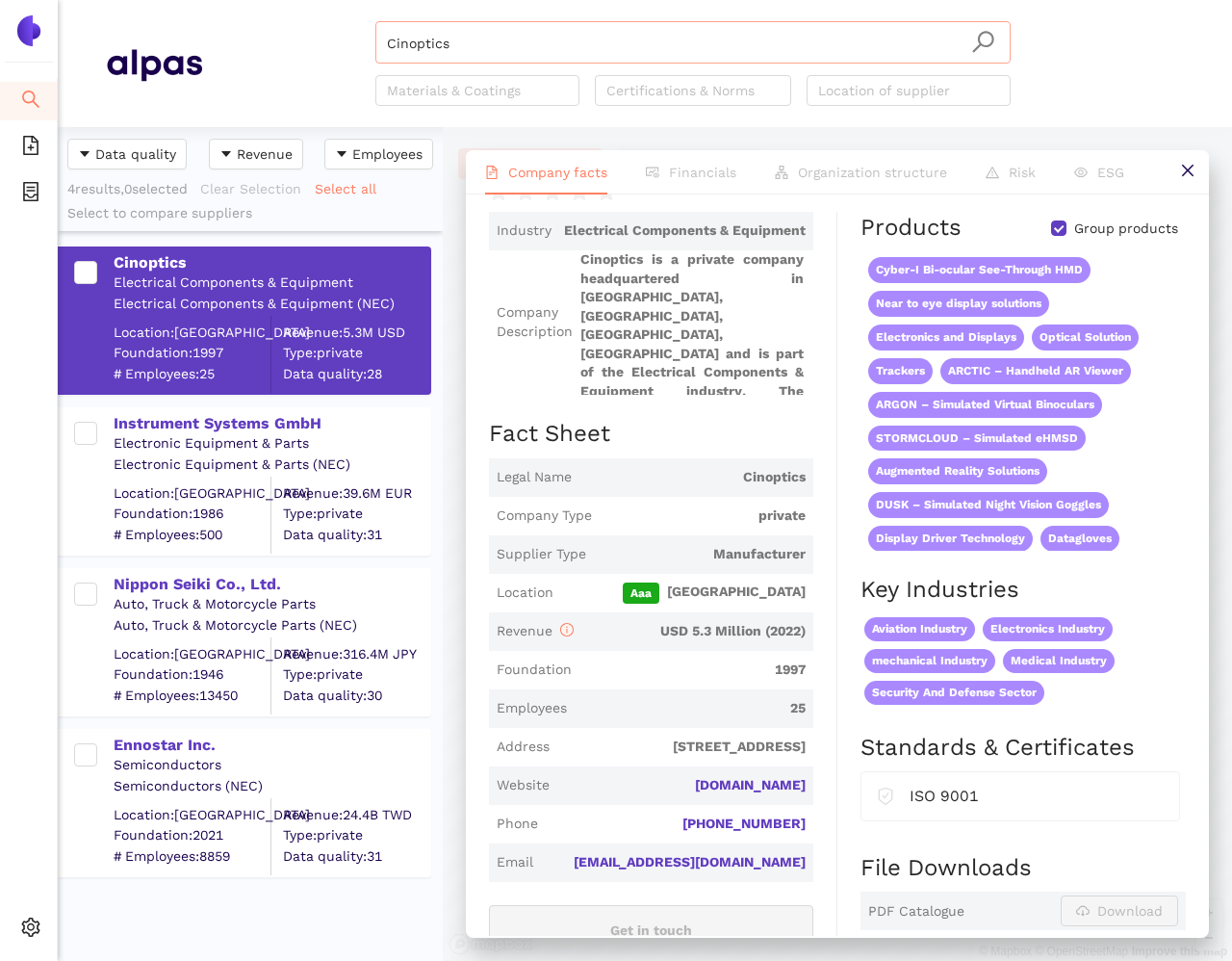
click at [619, 43] on input "Cinoptics" at bounding box center [693, 43] width 613 height 42
paste input "Guangxi Free Trade Zone Rayvision Technology Co., Ltd."
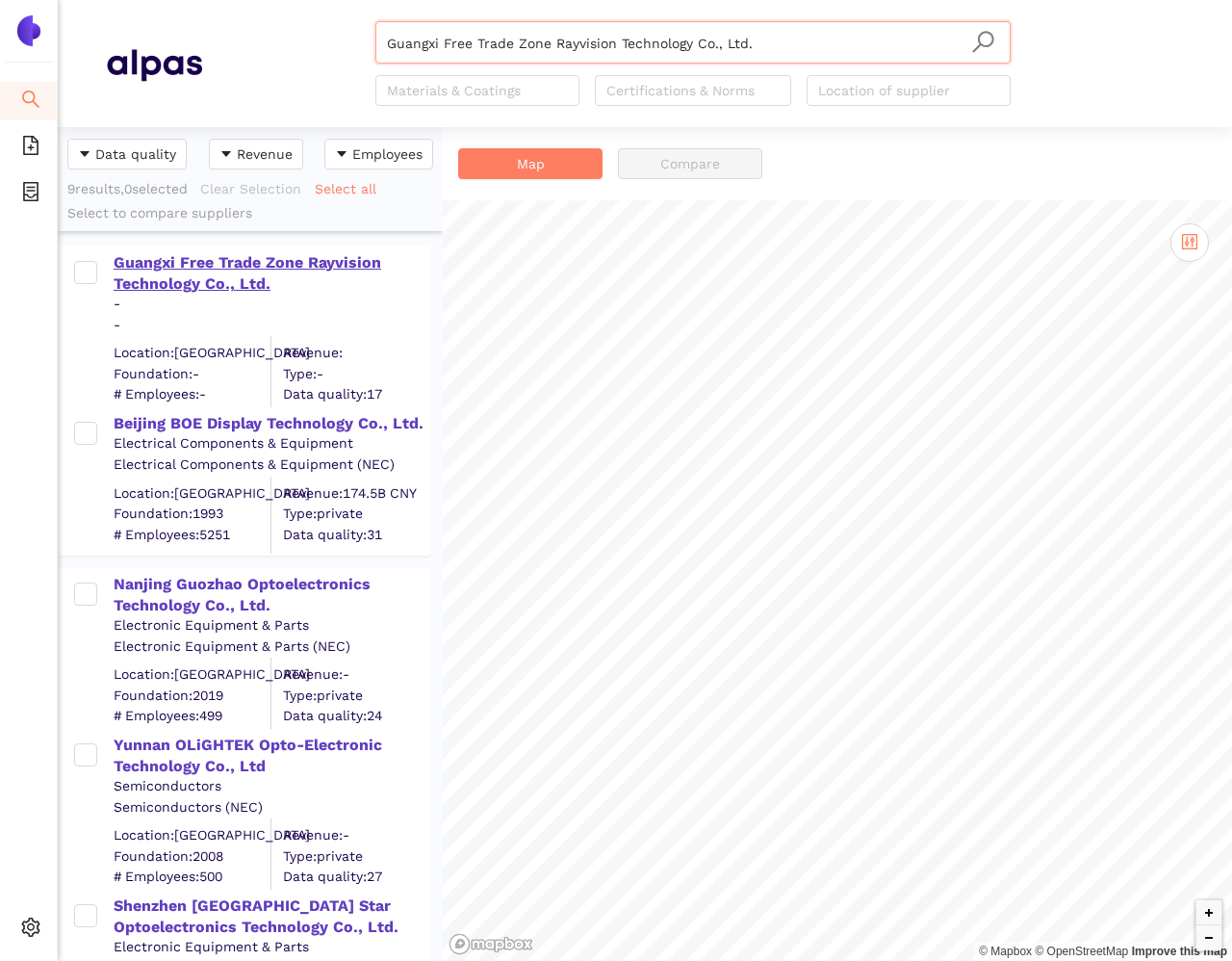
click at [210, 258] on div "Guangxi Free Trade Zone Rayvision Technology Co., Ltd." at bounding box center [271, 273] width 315 height 43
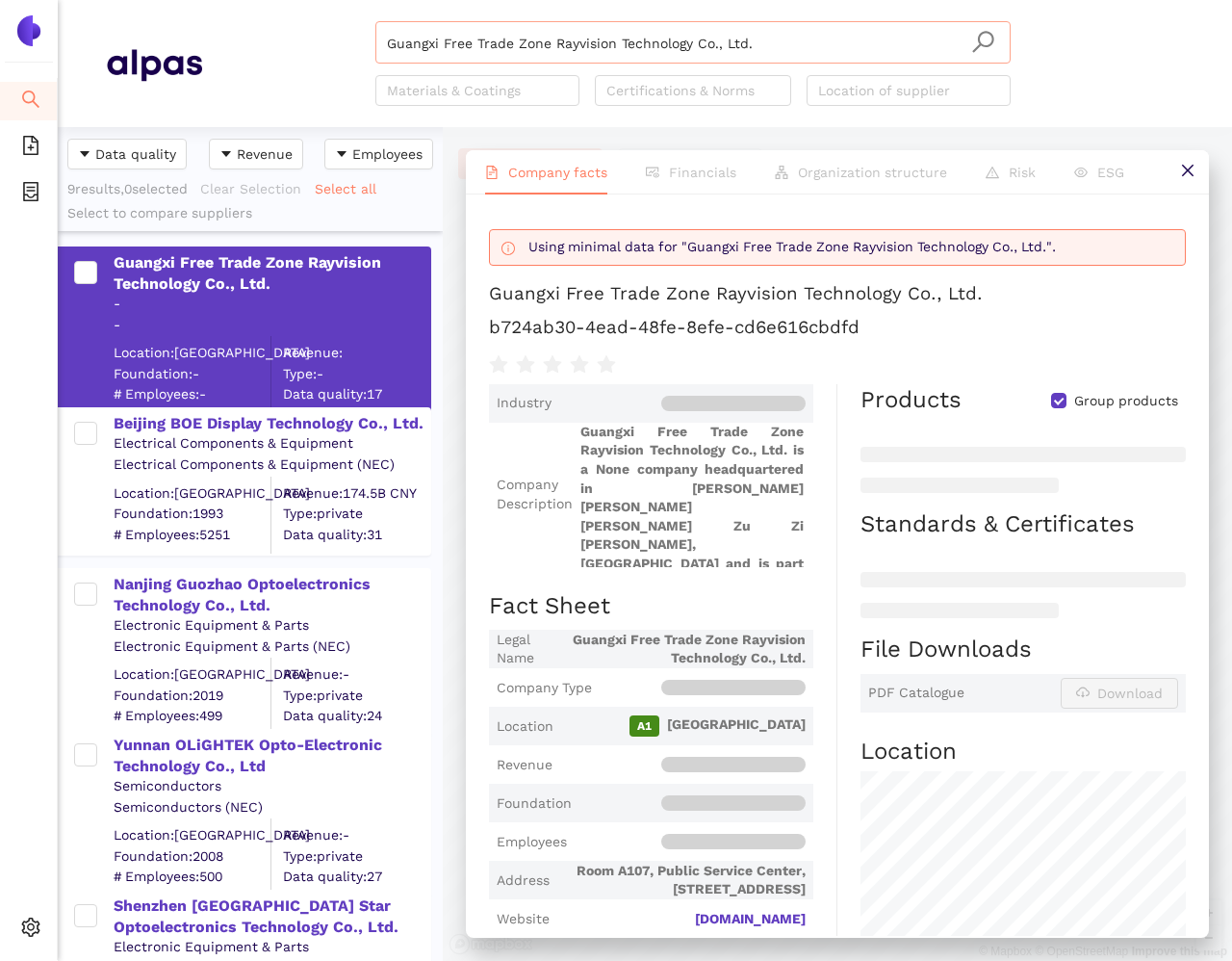
click at [480, 44] on input "Guangxi Free Trade Zone Rayvision Technology Co., Ltd." at bounding box center [693, 43] width 613 height 42
paste input "Nanjing Guozhao Optoelectronics"
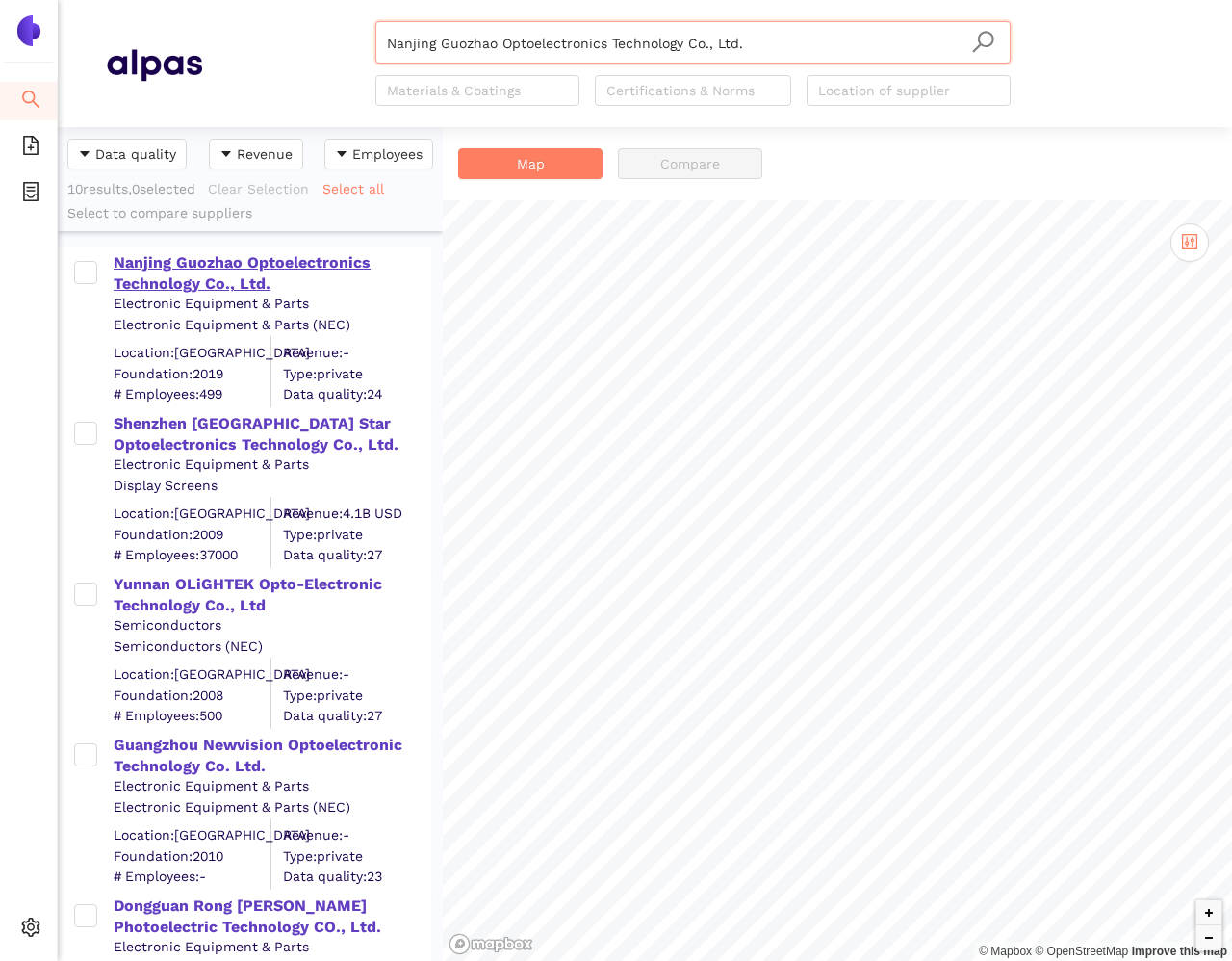
click at [239, 259] on div "Nanjing Guozhao Optoelectronics Technology Co., Ltd." at bounding box center [271, 273] width 315 height 43
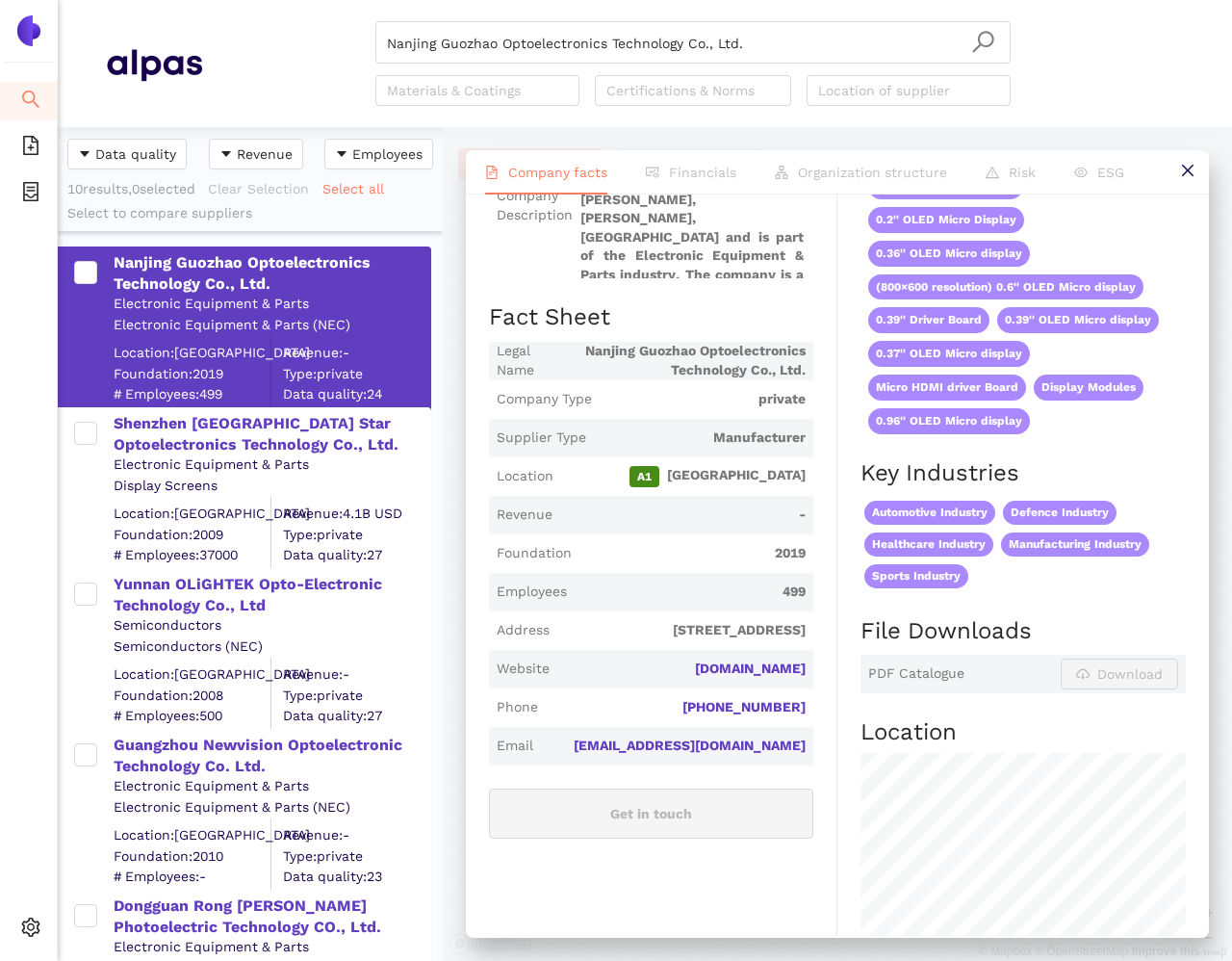
scroll to position [417, 0]
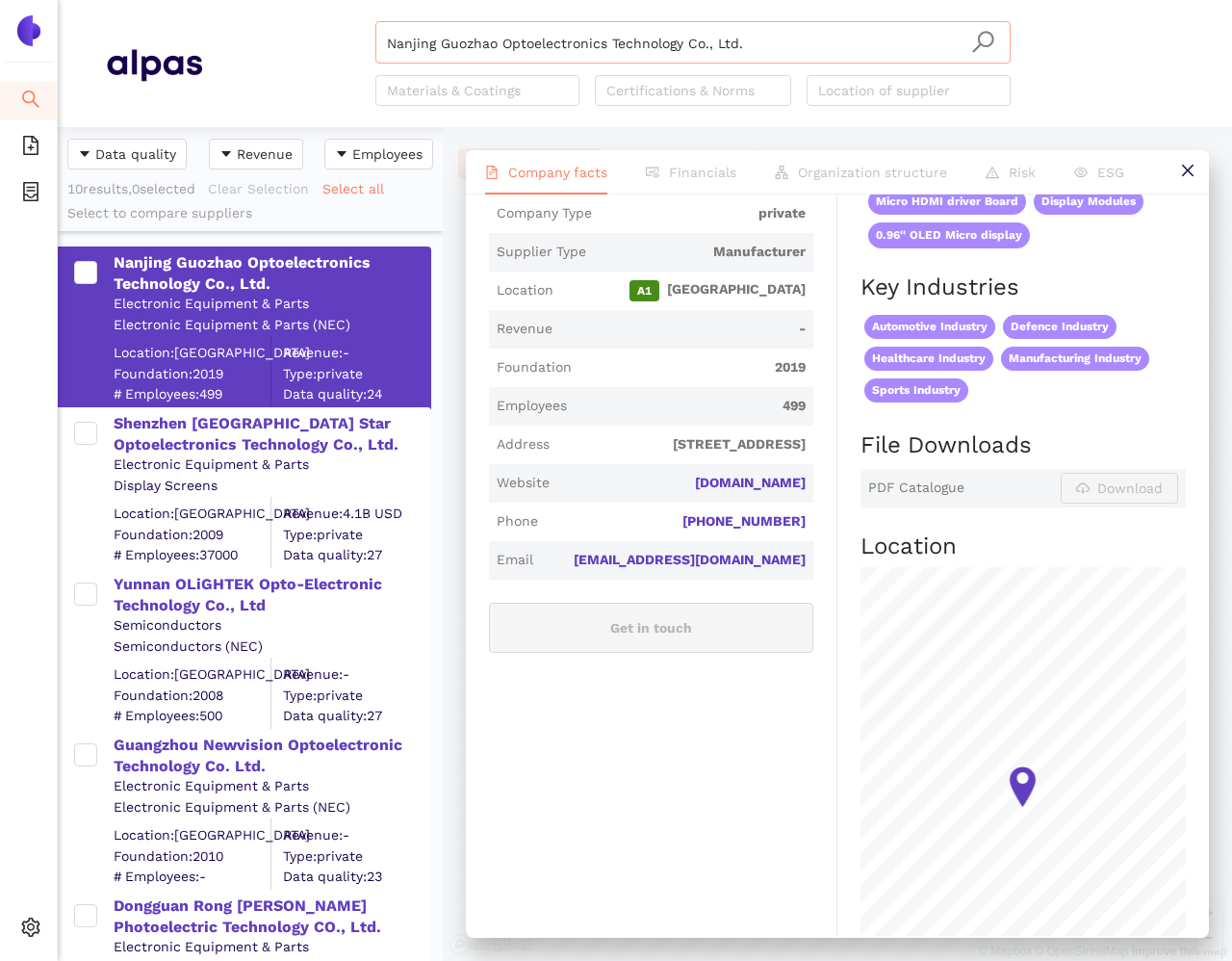
click at [508, 48] on input "Nanjing Guozhao Optoelectronics Technology Co., Ltd." at bounding box center [693, 43] width 613 height 42
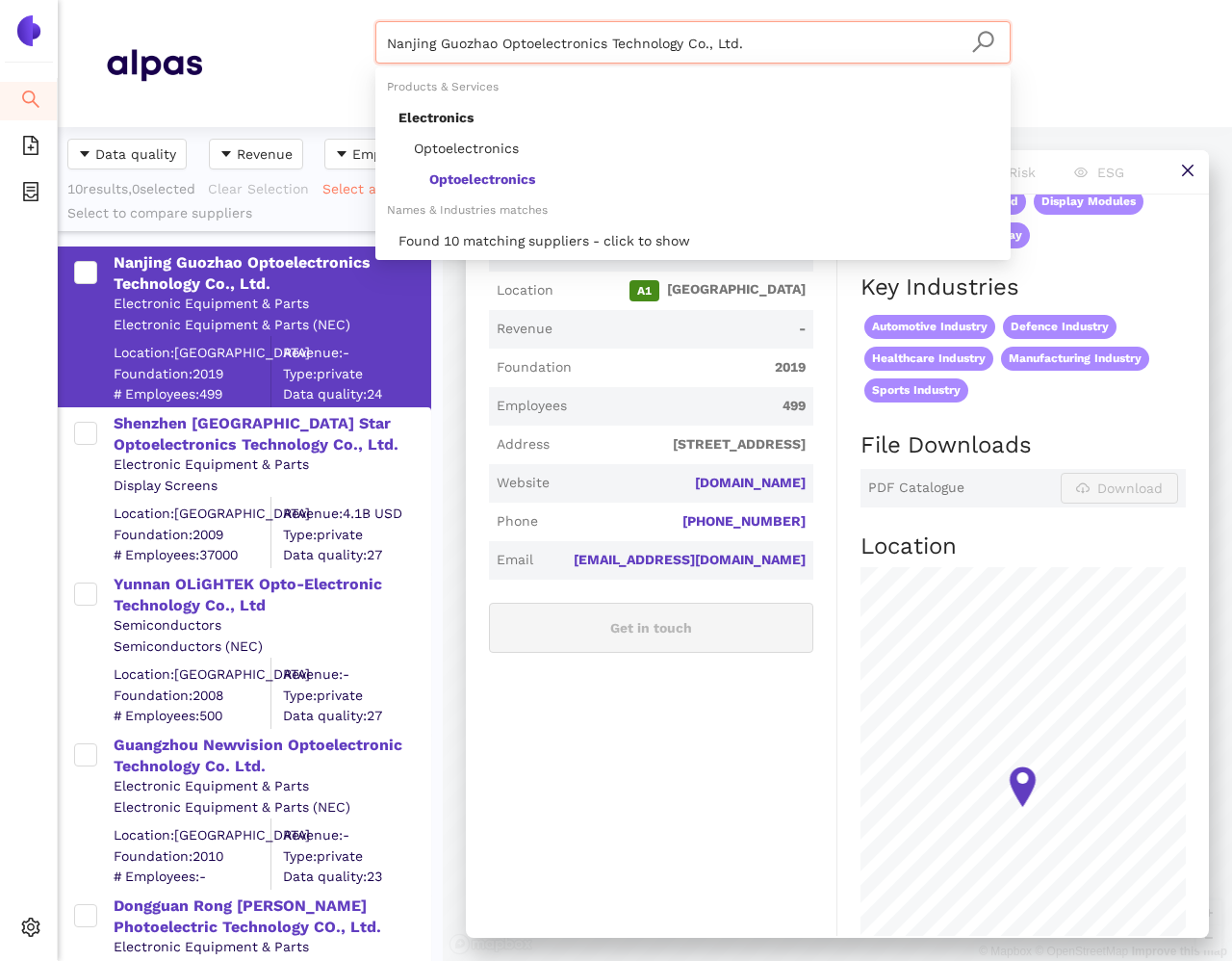
click at [508, 48] on input "Nanjing Guozhao Optoelectronics Technology Co., Ltd." at bounding box center [693, 43] width 613 height 42
paste input "Dongguan Rong [PERSON_NAME] Photoelectric Technology CO"
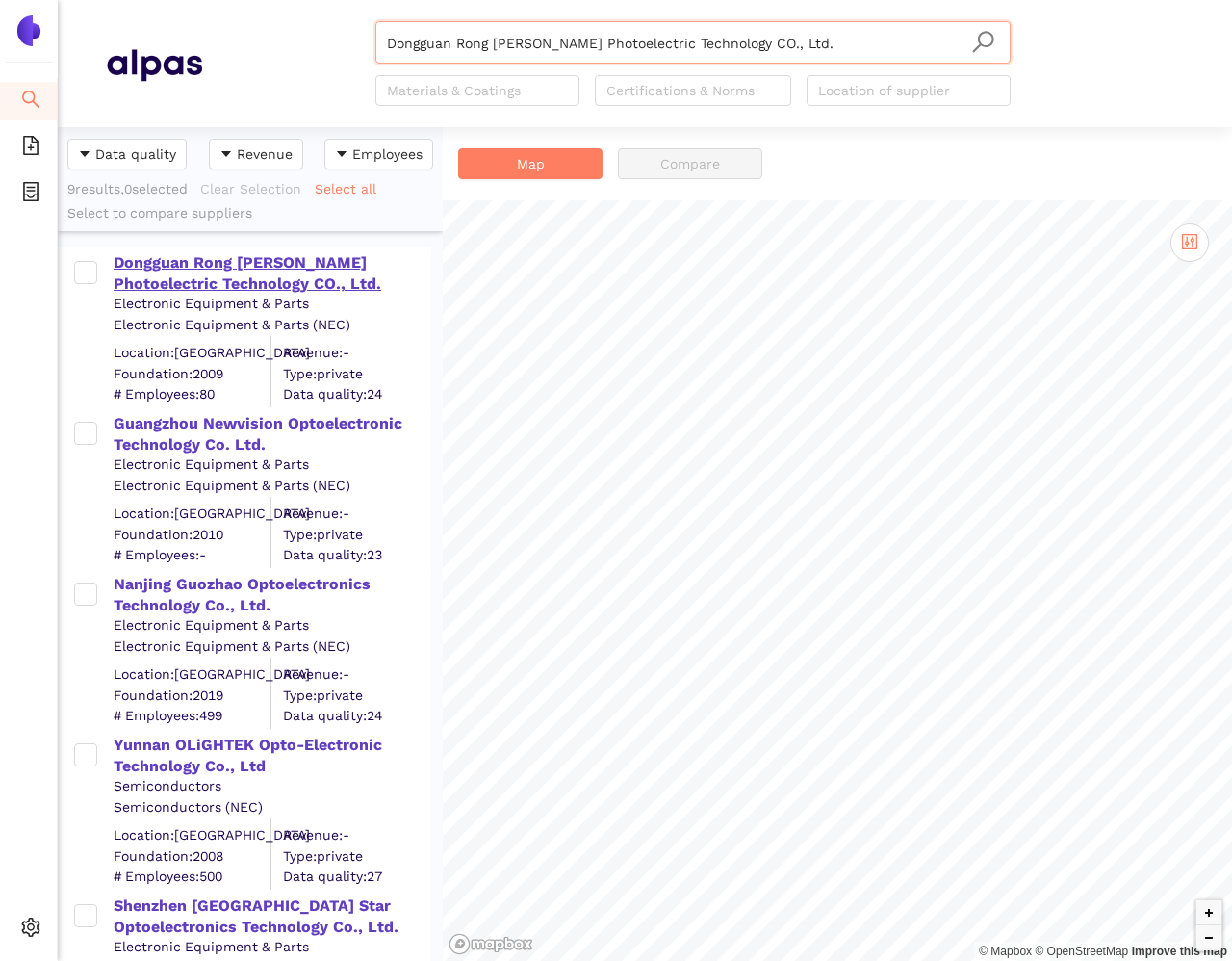
click at [233, 265] on div "Dongguan Rong [PERSON_NAME] Photoelectric Technology CO., Ltd." at bounding box center [271, 273] width 315 height 43
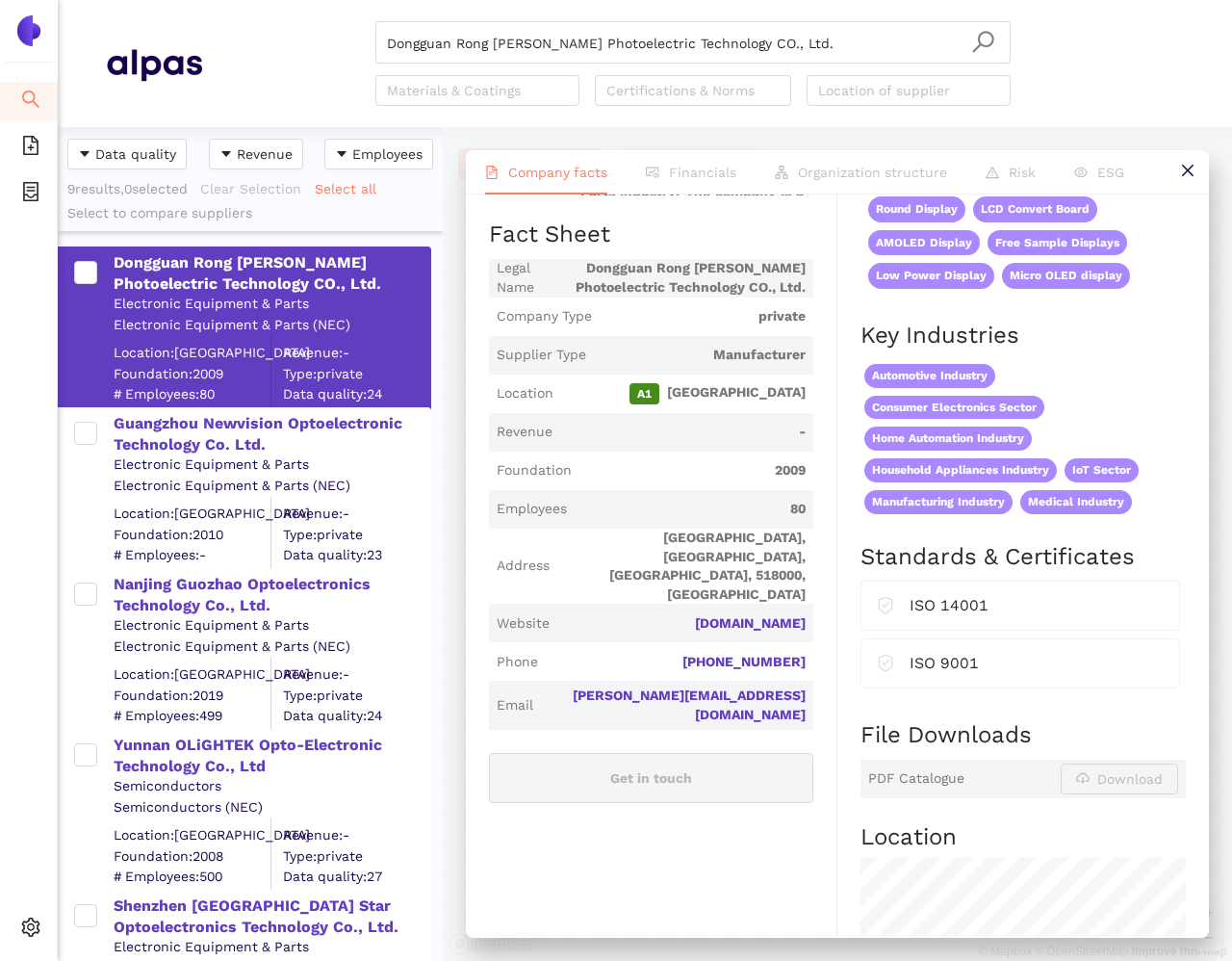
scroll to position [481, 0]
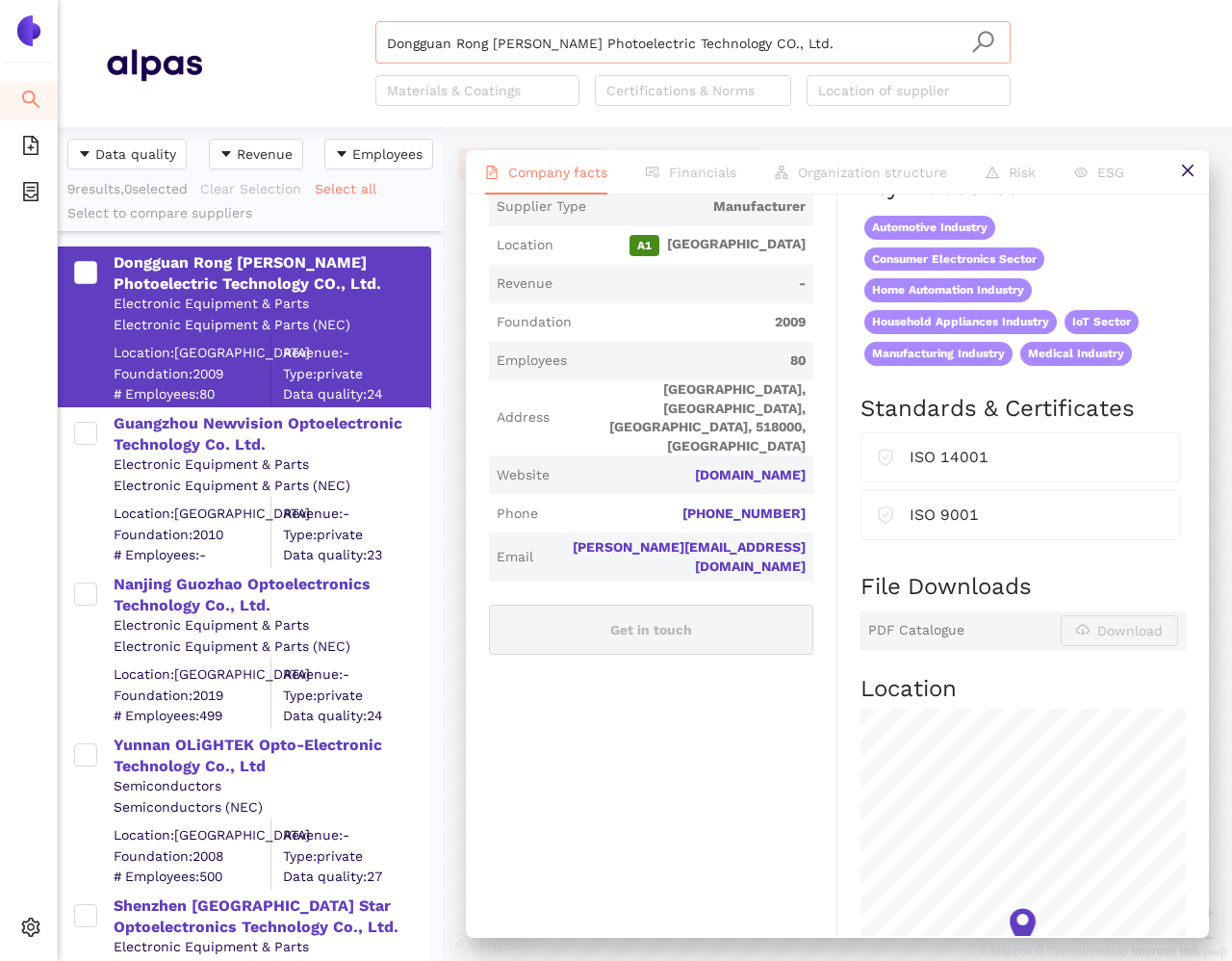
click at [474, 42] on input "Dongguan Rong [PERSON_NAME] Photoelectric Technology CO., Ltd." at bounding box center [693, 43] width 613 height 42
paste input "Citizen Fine Device Co"
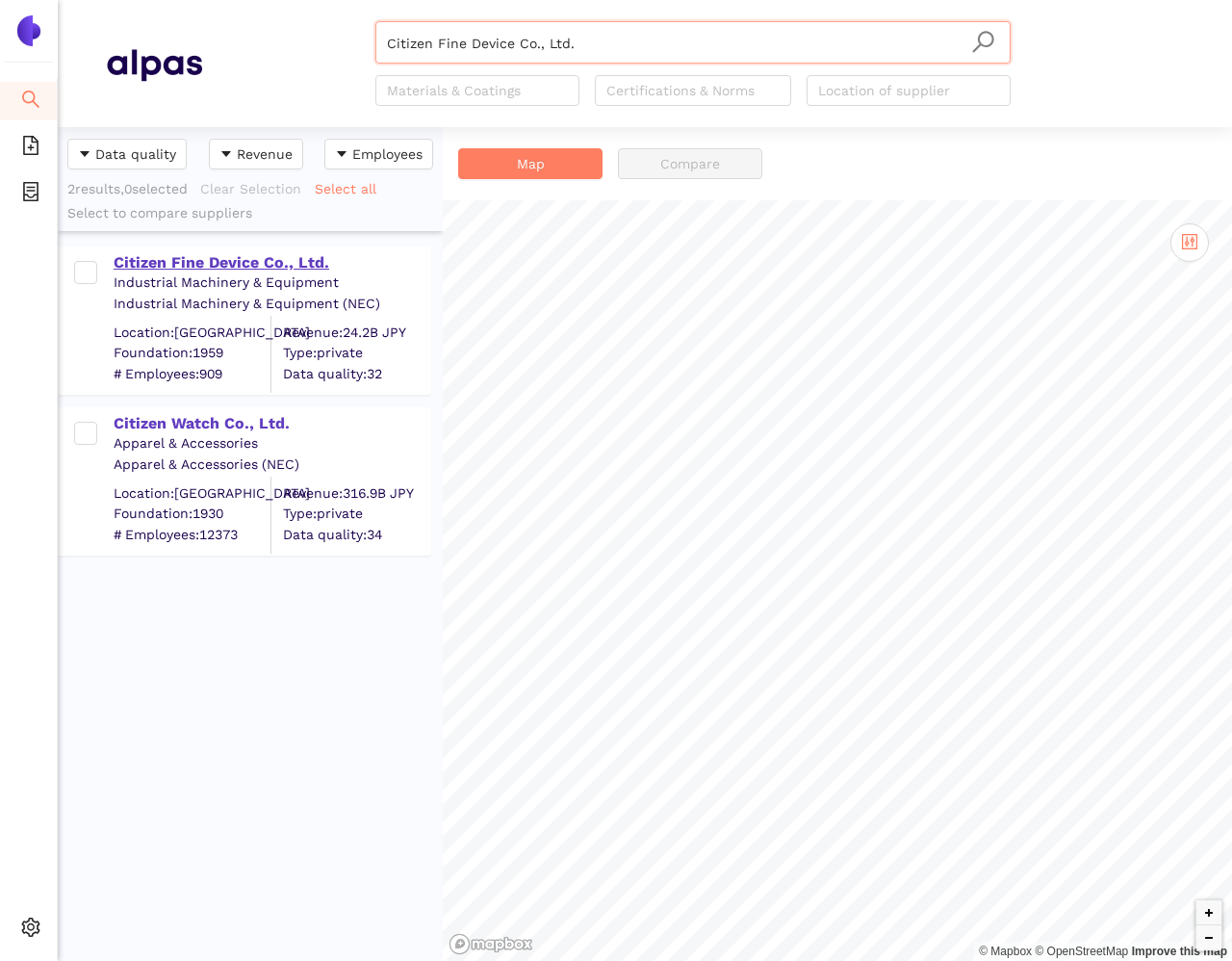
click at [200, 263] on div "Citizen Fine Device Co., Ltd." at bounding box center [271, 262] width 315 height 21
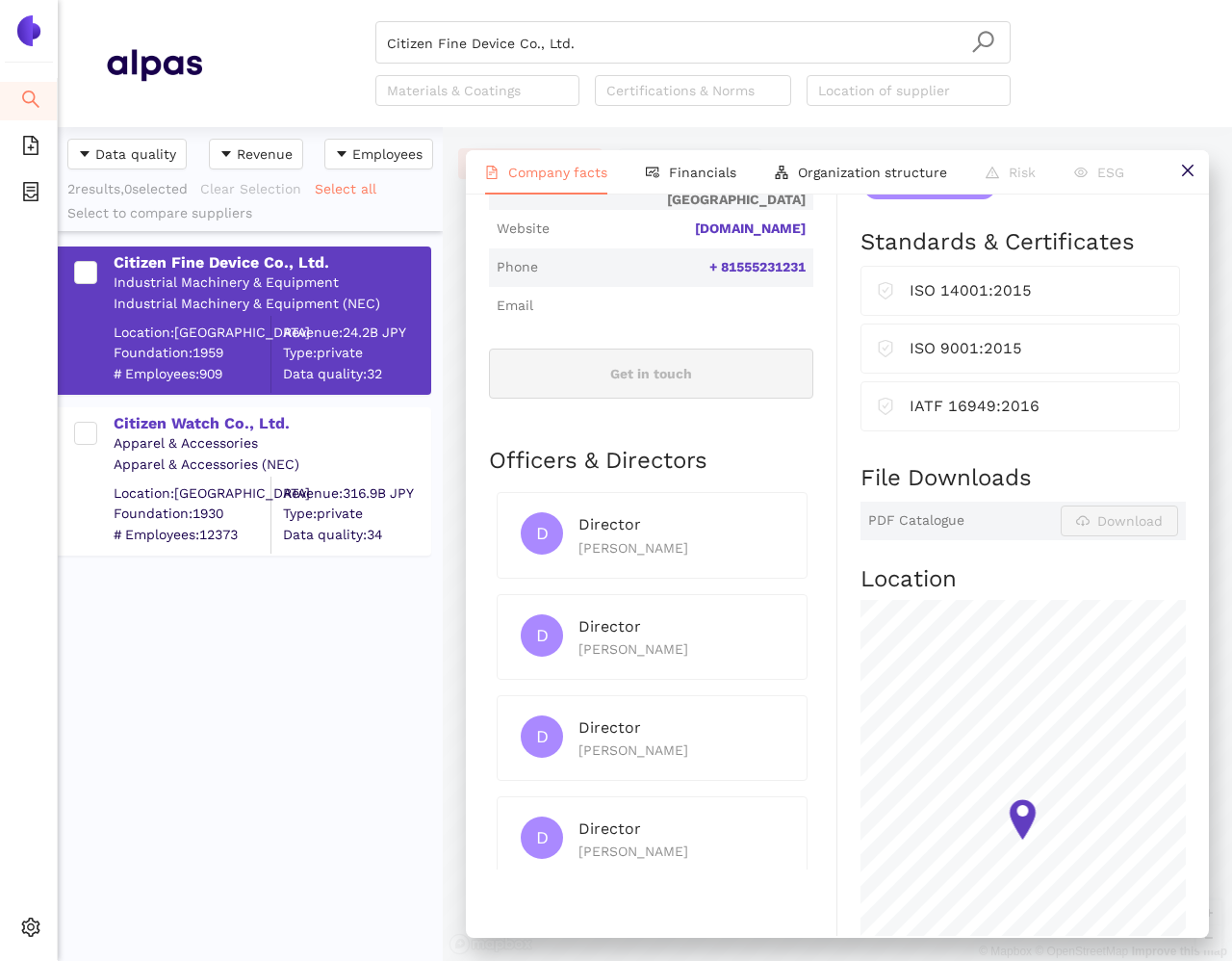
scroll to position [728, 0]
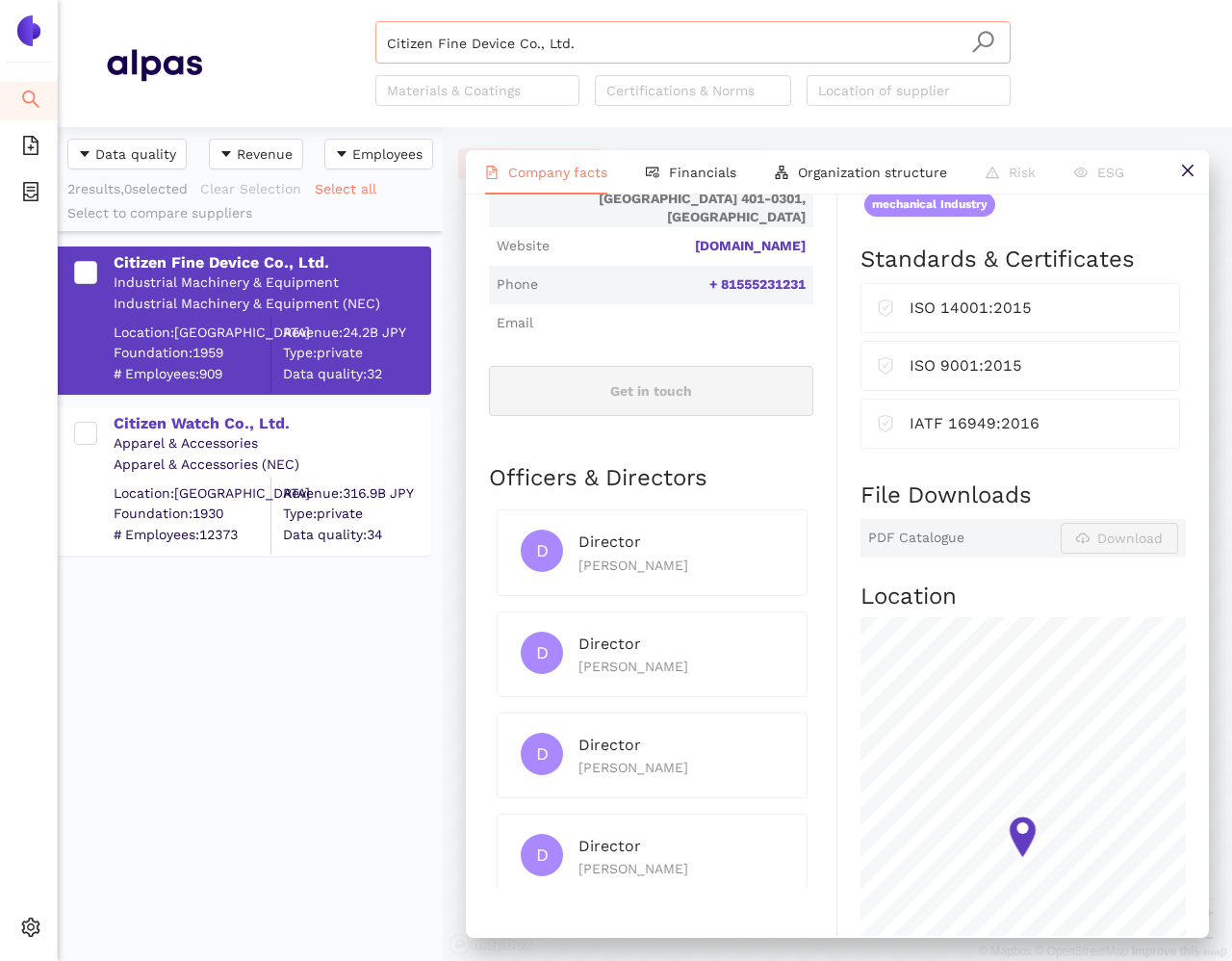
click at [641, 58] on input "Citizen Fine Device Co., Ltd." at bounding box center [693, 43] width 613 height 42
paste input "Notion Systems GmbH"
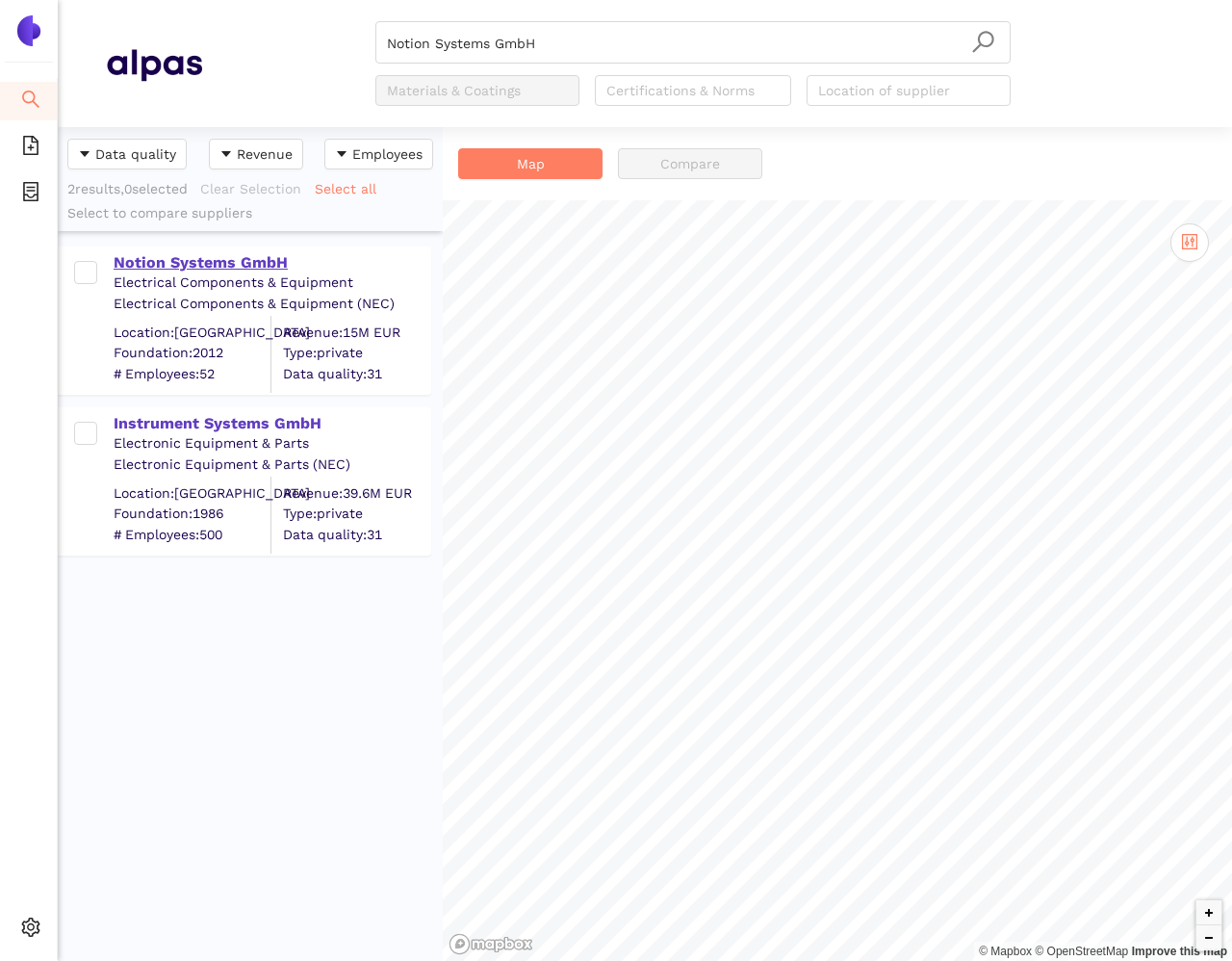
click at [206, 268] on div "Notion Systems GmbH" at bounding box center [271, 262] width 315 height 21
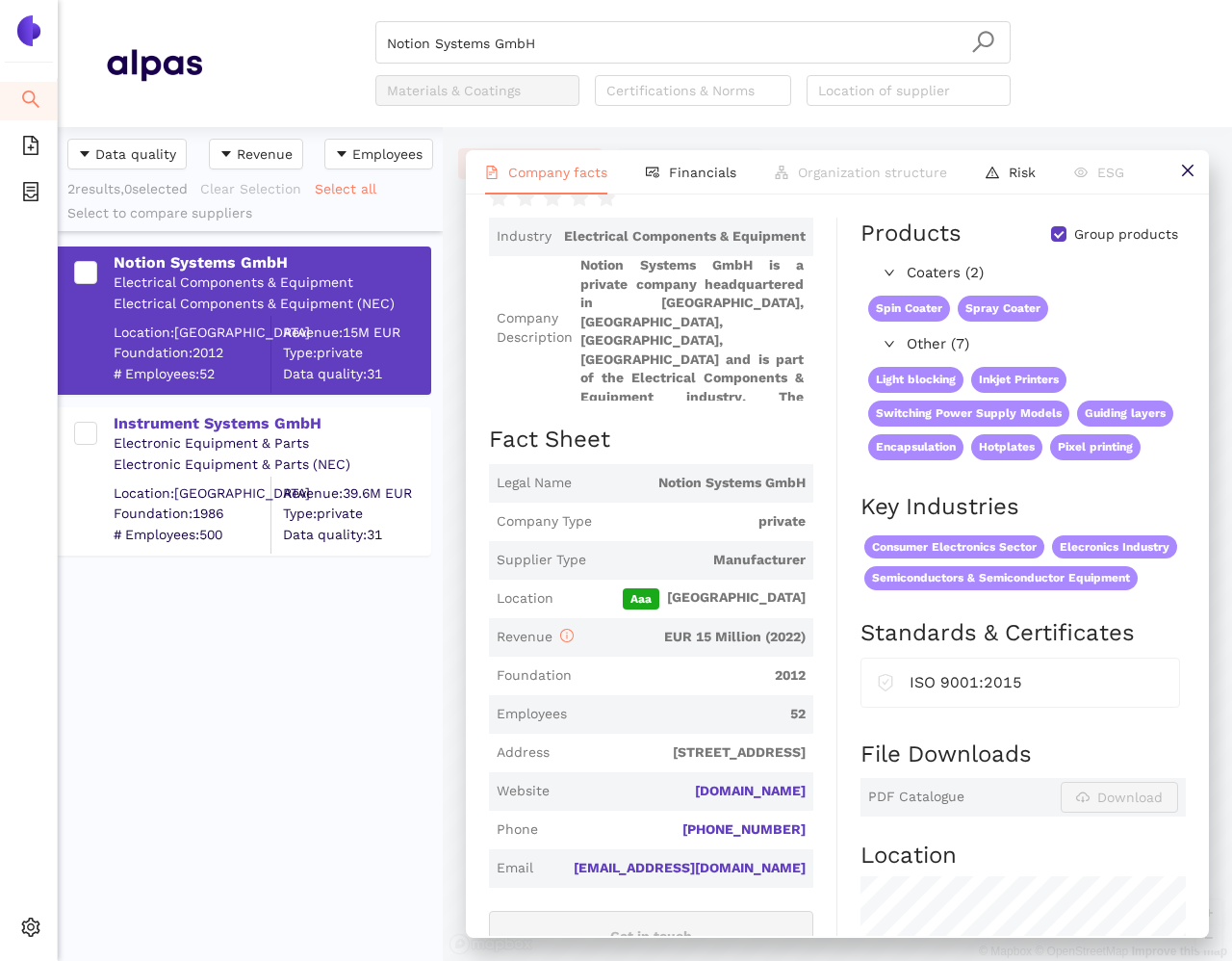
scroll to position [114, 0]
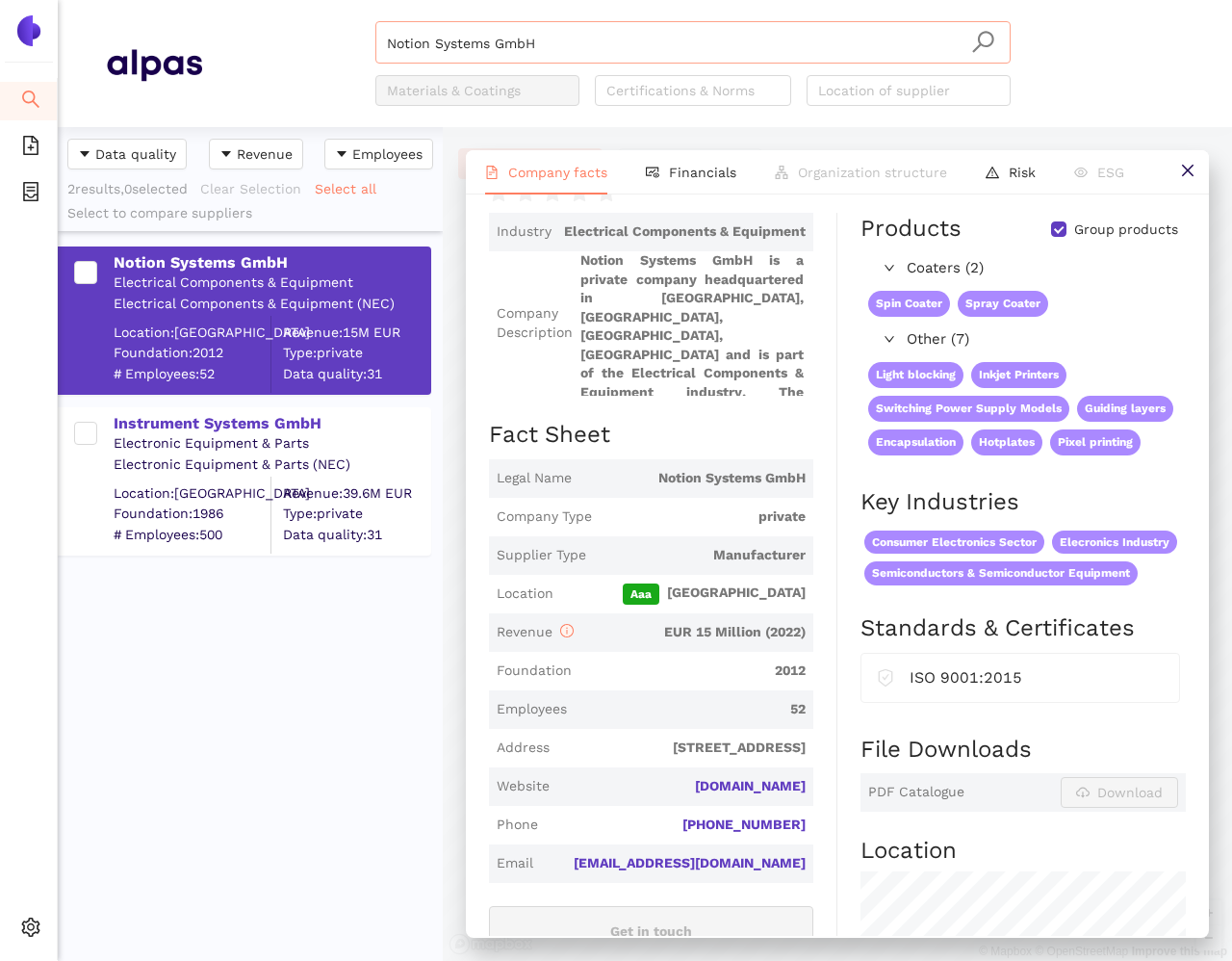
click at [559, 41] on input "Notion Systems GmbH" at bounding box center [693, 43] width 613 height 42
paste input "Citizen Fine Device Co., Ltd."
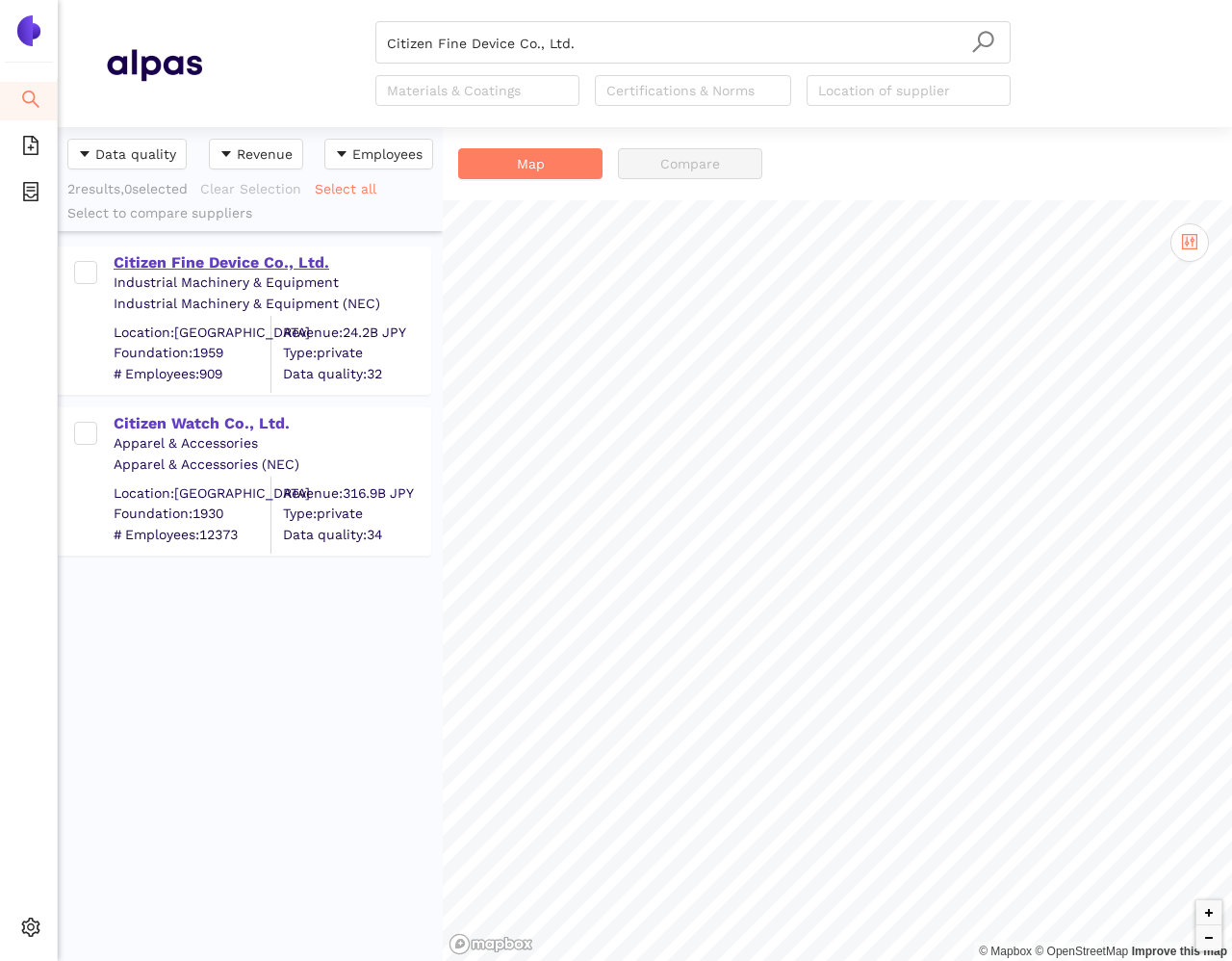
click at [206, 254] on div "Citizen Fine Device Co., Ltd." at bounding box center [271, 262] width 315 height 21
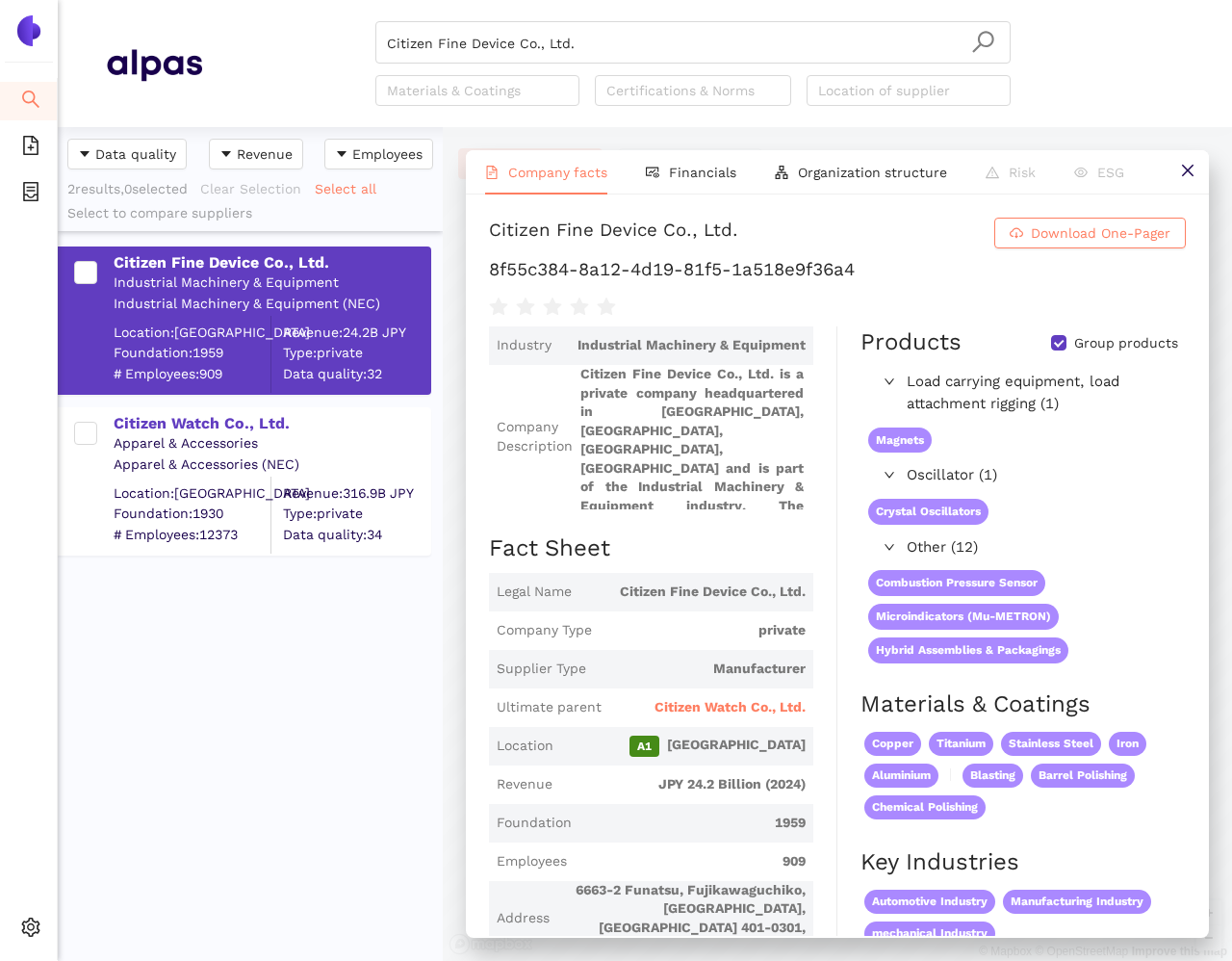
scroll to position [496, 0]
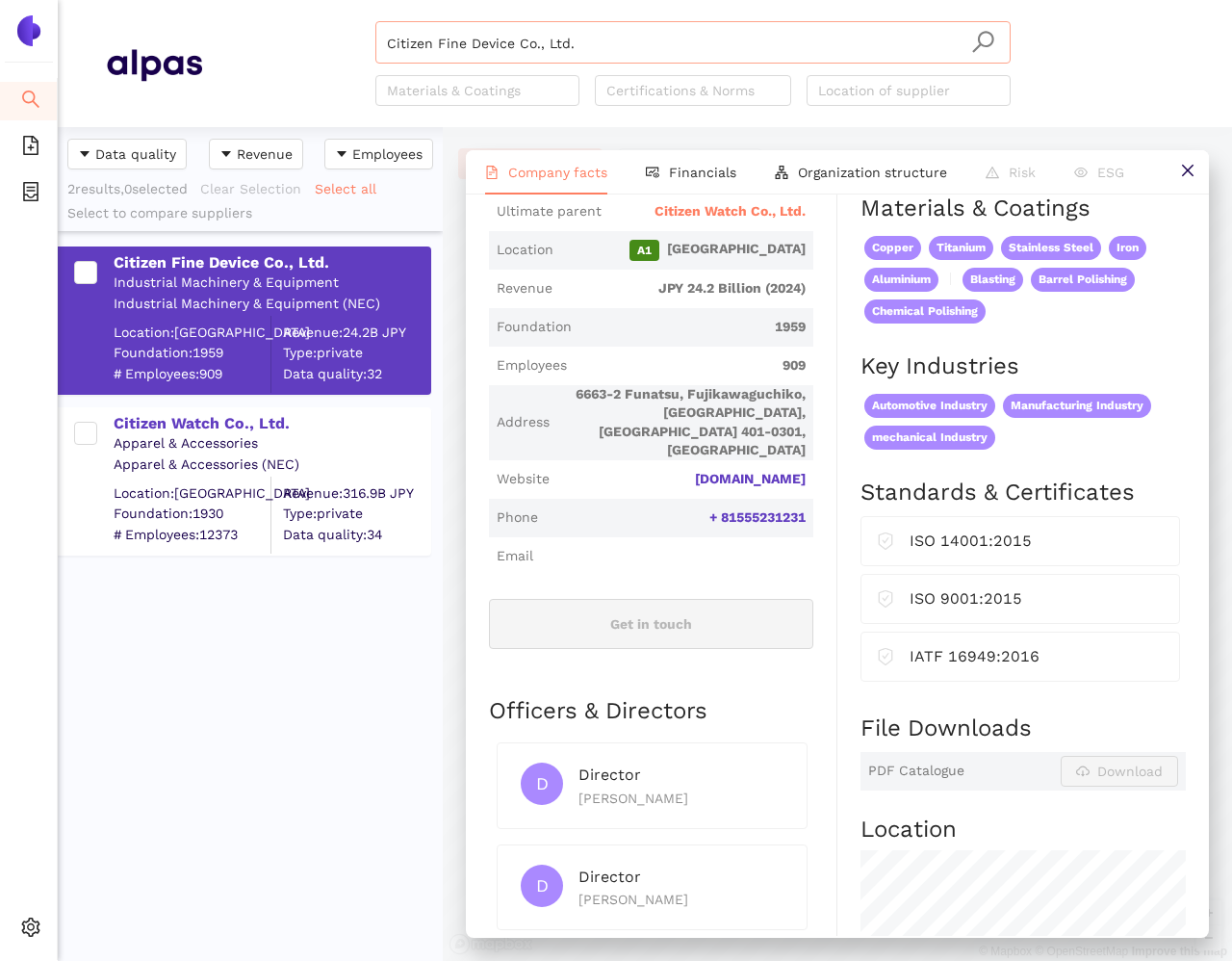
click at [509, 40] on input "Citizen Fine Device Co., Ltd." at bounding box center [693, 43] width 613 height 42
paste input "US Micro Products Inc"
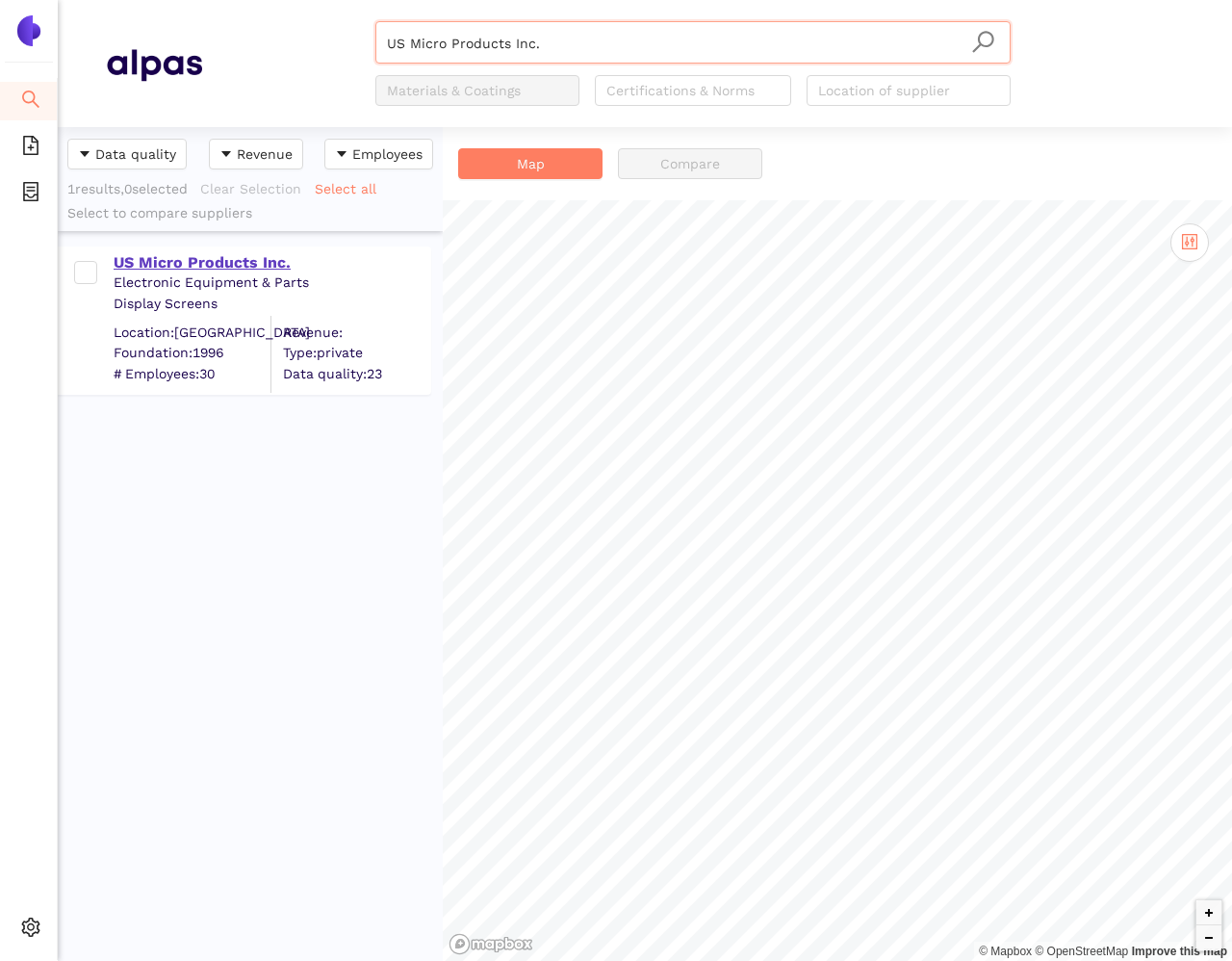
click at [202, 268] on div "US Micro Products Inc." at bounding box center [271, 262] width 315 height 21
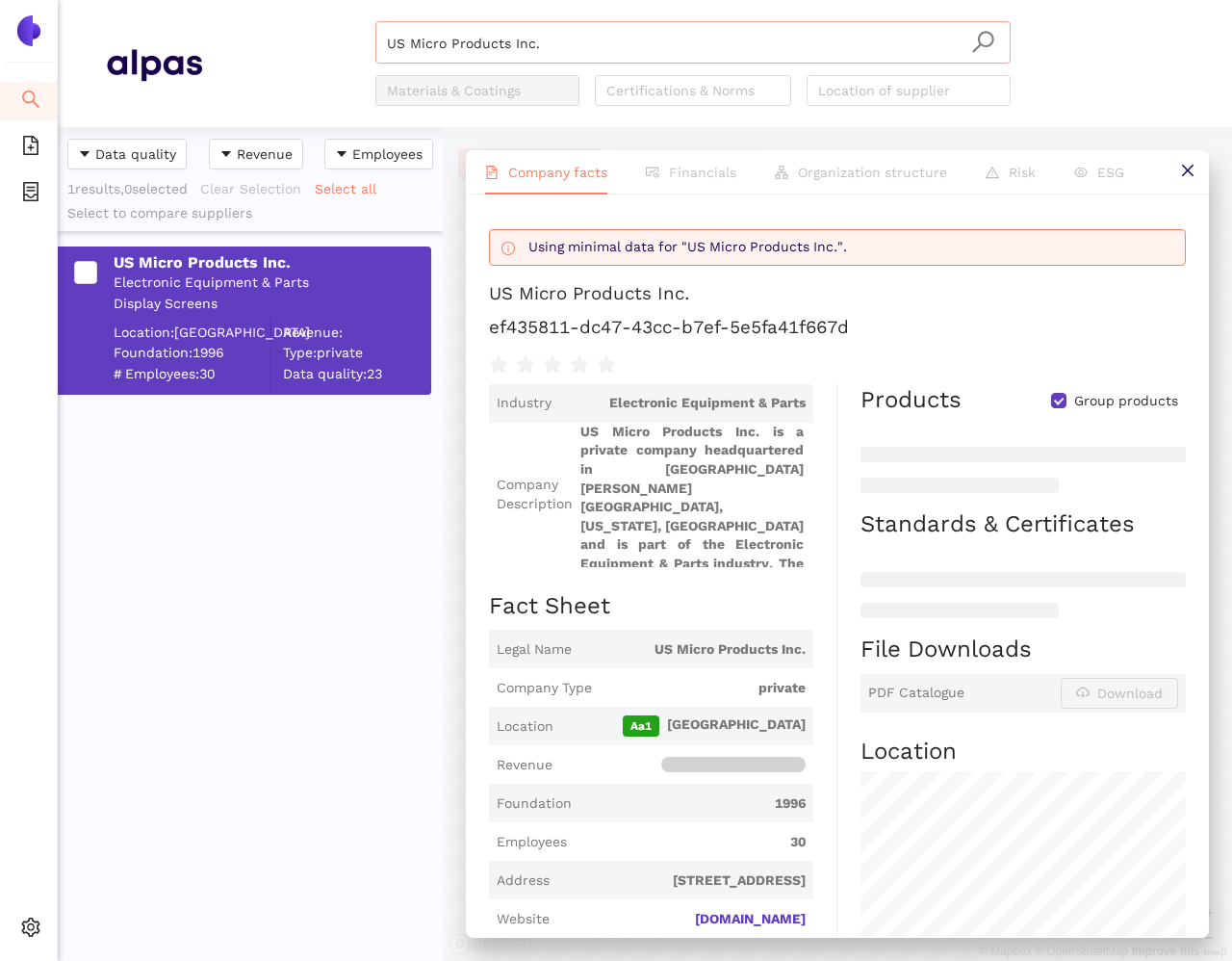
click at [405, 47] on input "US Micro Products Inc." at bounding box center [693, 43] width 613 height 42
paste input "Shenzhen LCD Mall Ltd"
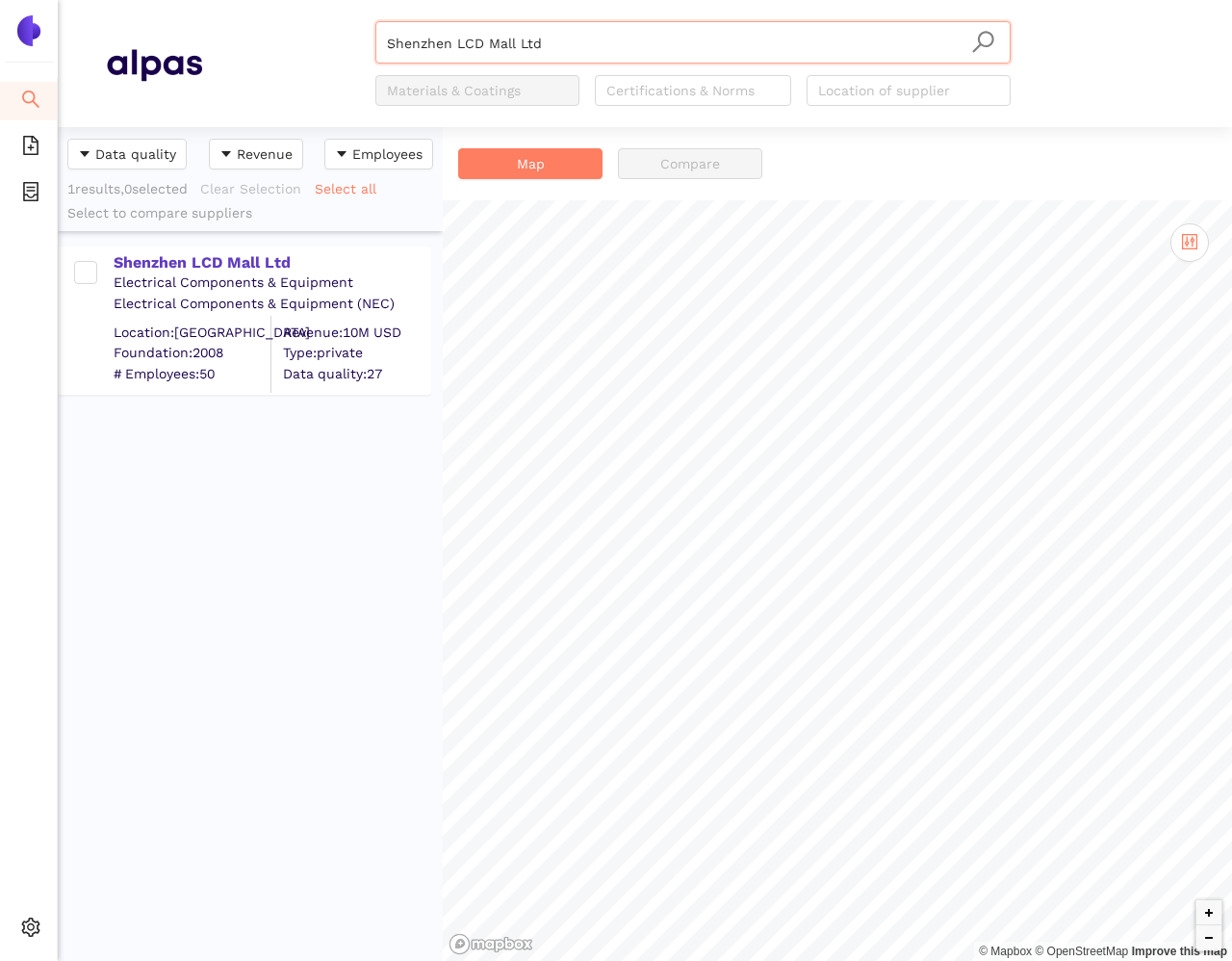
click at [190, 240] on div "Shenzhen LCD Mall Ltd Electrical Components & Equipment Electrical Components &…" at bounding box center [250, 311] width 385 height 161
click at [198, 252] on div "Shenzhen LCD Mall Ltd" at bounding box center [271, 262] width 315 height 21
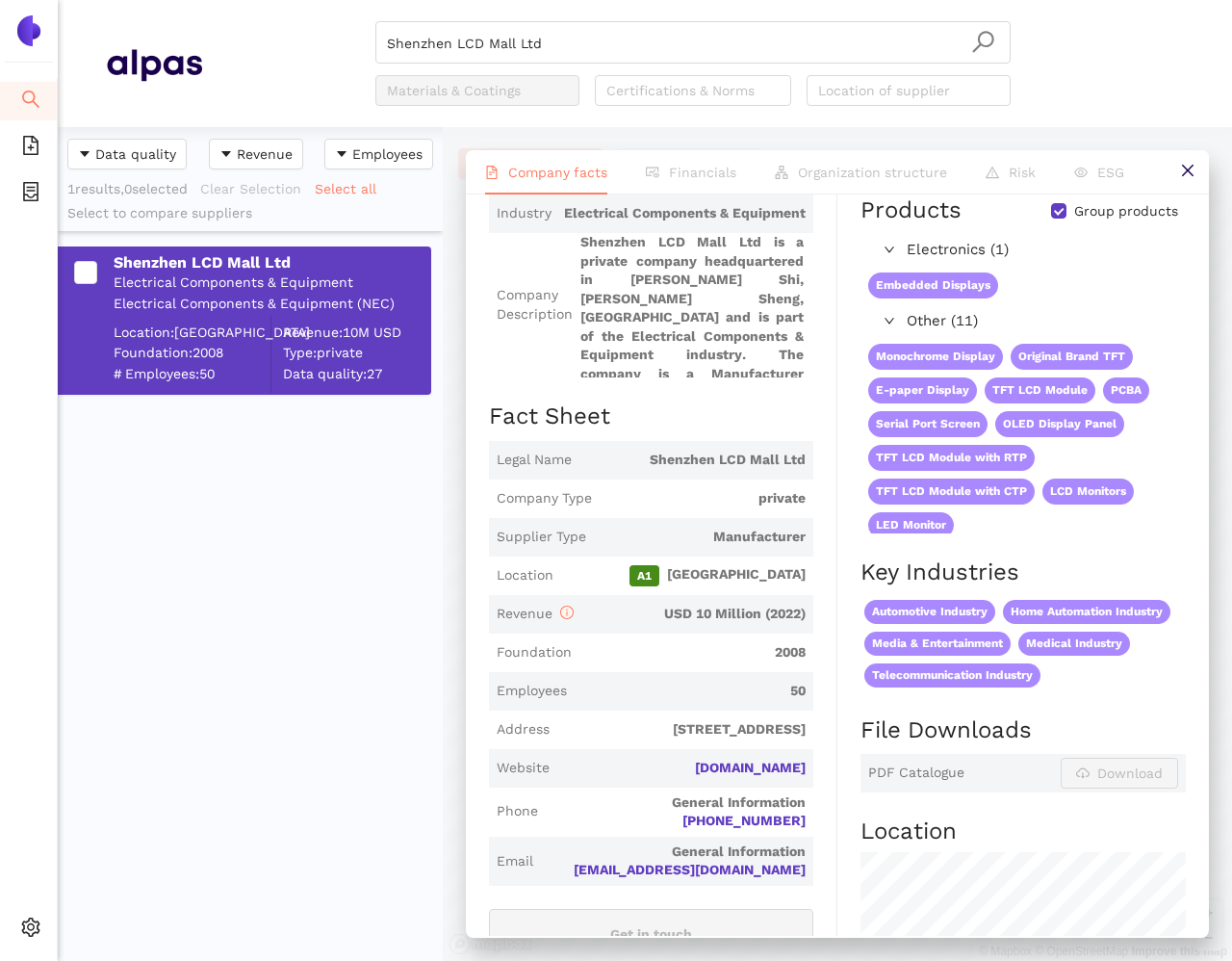
scroll to position [374, 0]
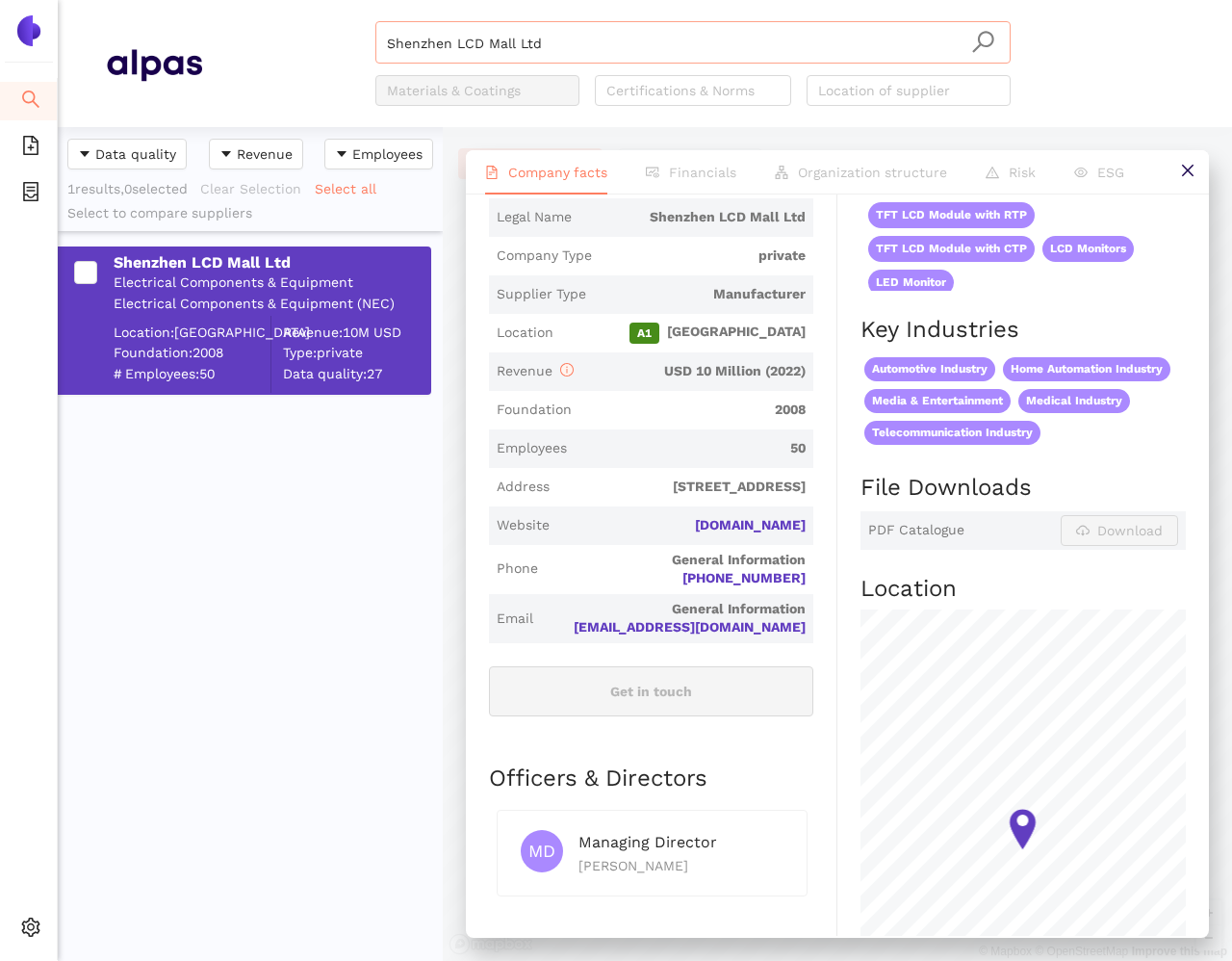
click at [532, 35] on input "Shenzhen LCD Mall Ltd" at bounding box center [693, 43] width 613 height 42
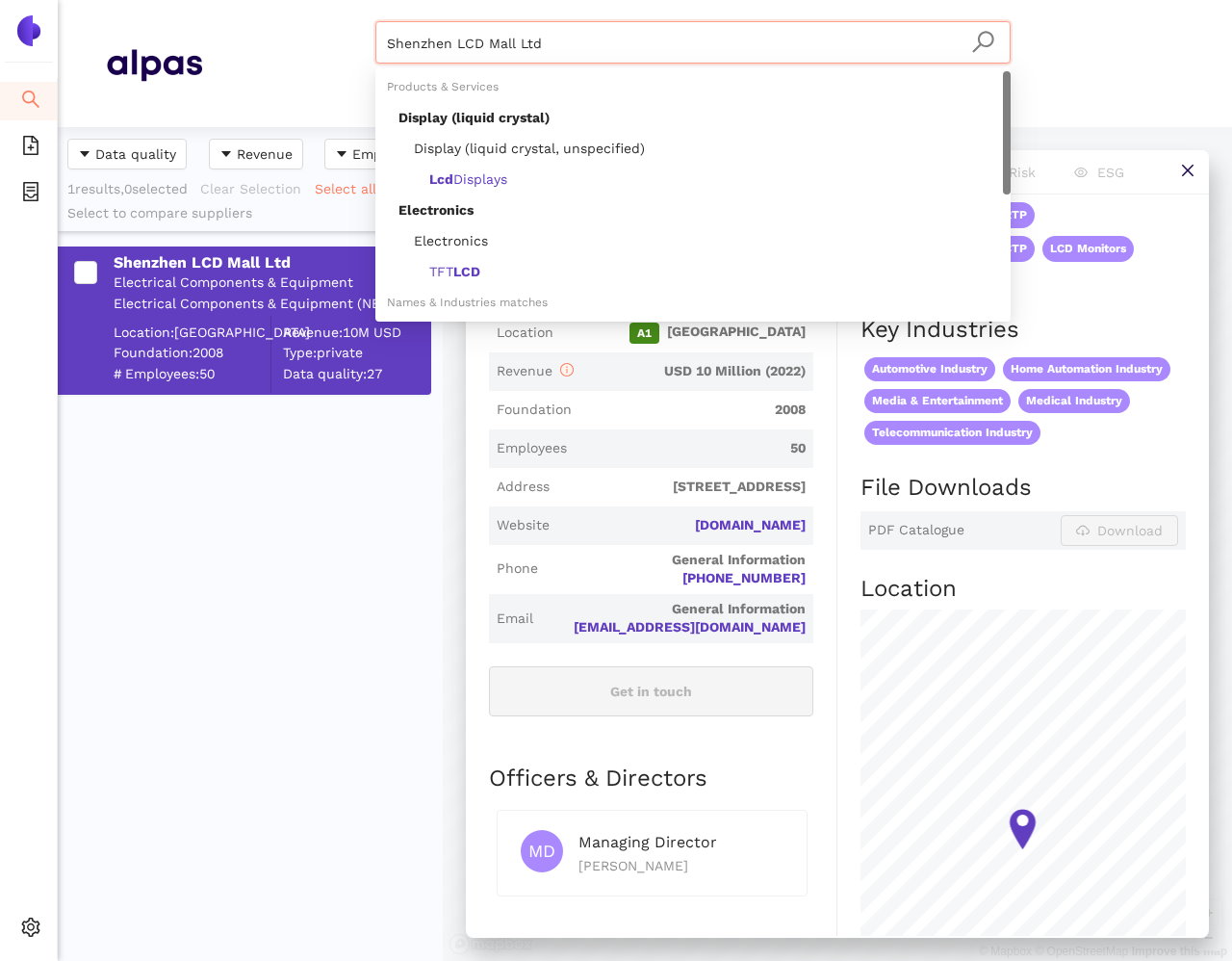
paste input "Kyulux, Inc.,"
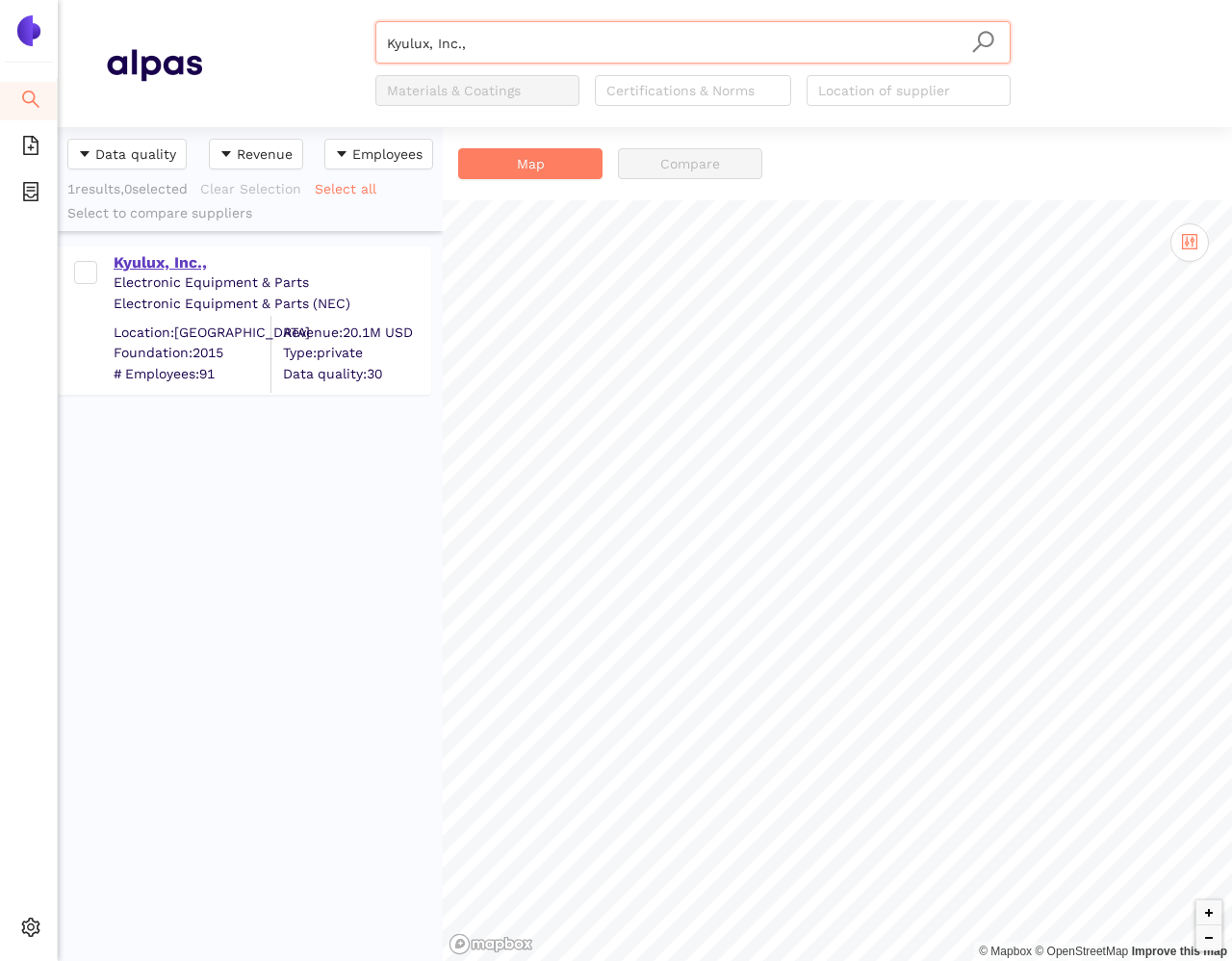
type input "Kyulux, Inc.,"
click at [168, 257] on div "Kyulux, Inc.," at bounding box center [271, 262] width 315 height 21
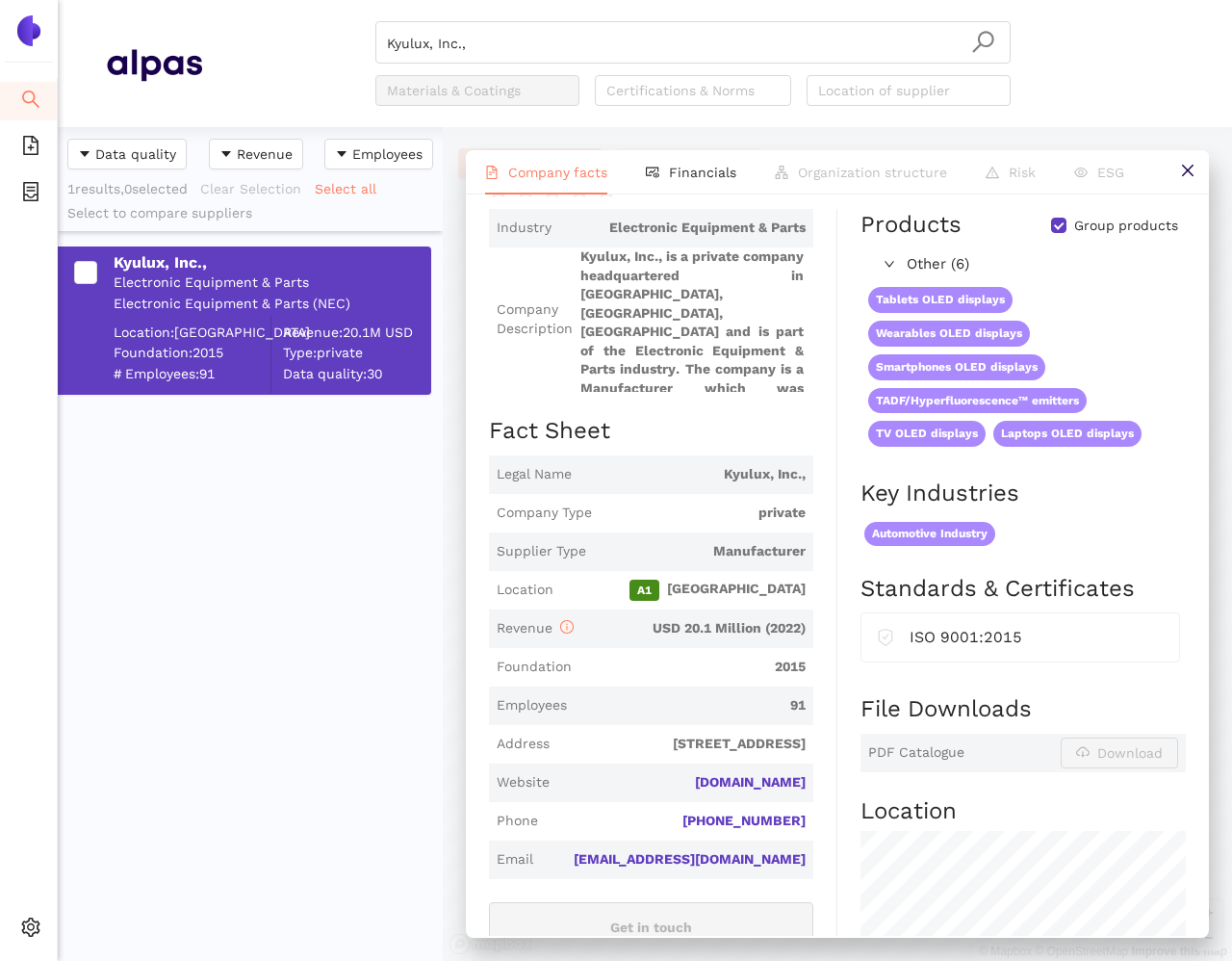
scroll to position [133, 0]
